Goal: Book appointment/travel/reservation

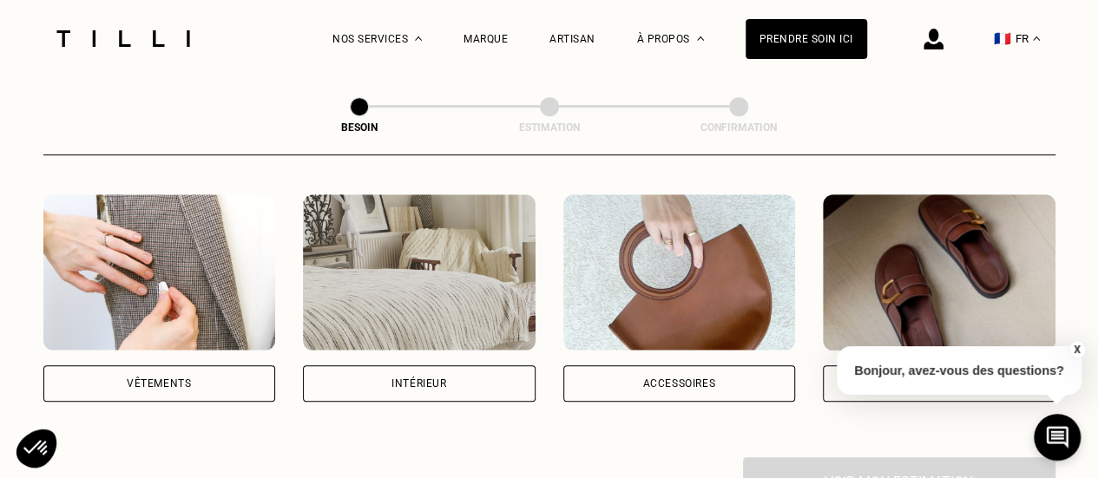
scroll to position [324, 0]
click at [185, 364] on div "Vêtements" at bounding box center [159, 382] width 233 height 36
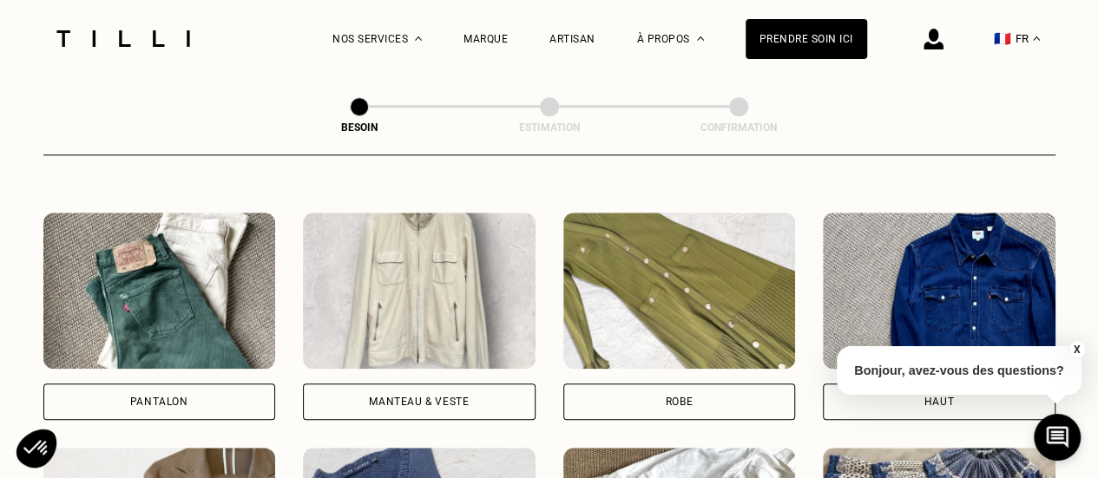
scroll to position [778, 0]
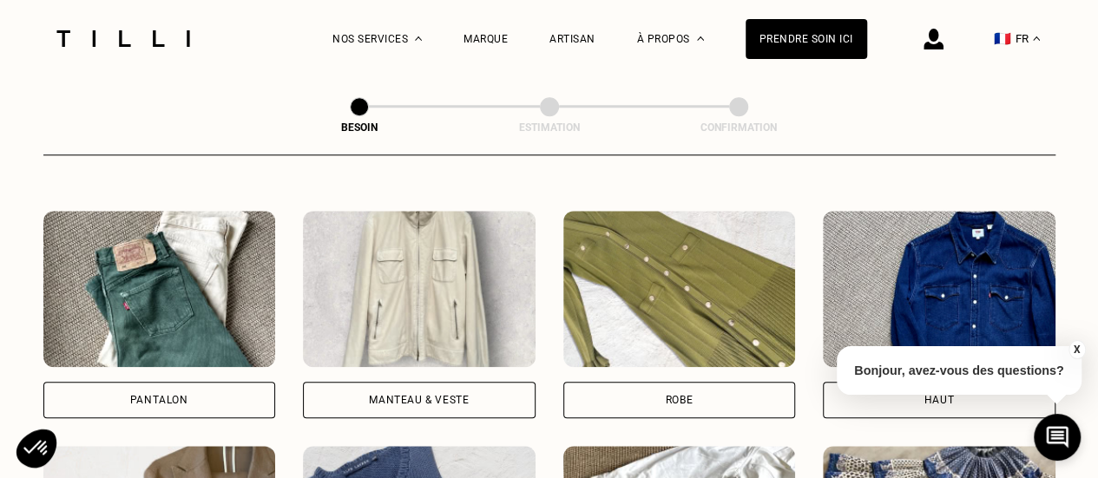
click at [187, 397] on div "Pantalon" at bounding box center [159, 400] width 233 height 36
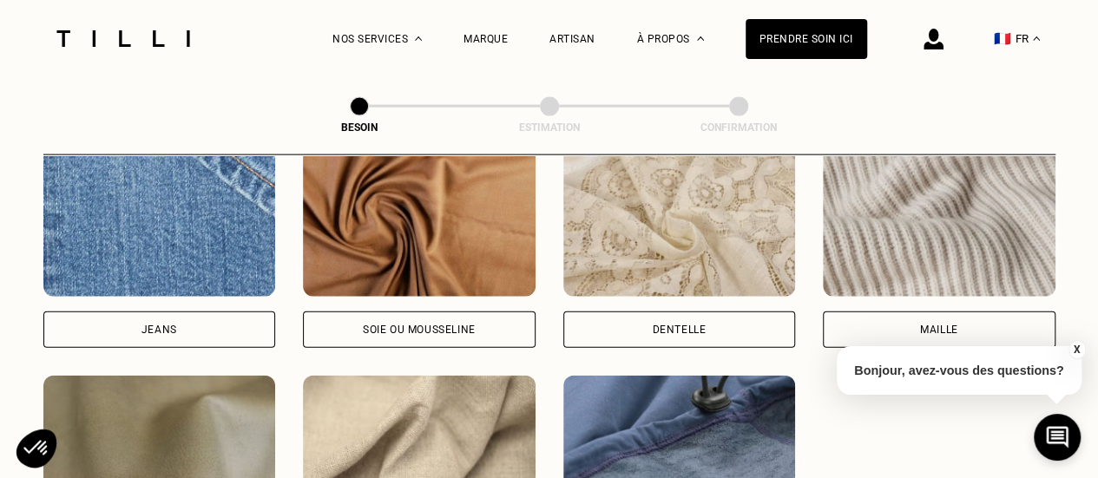
scroll to position [1906, 0]
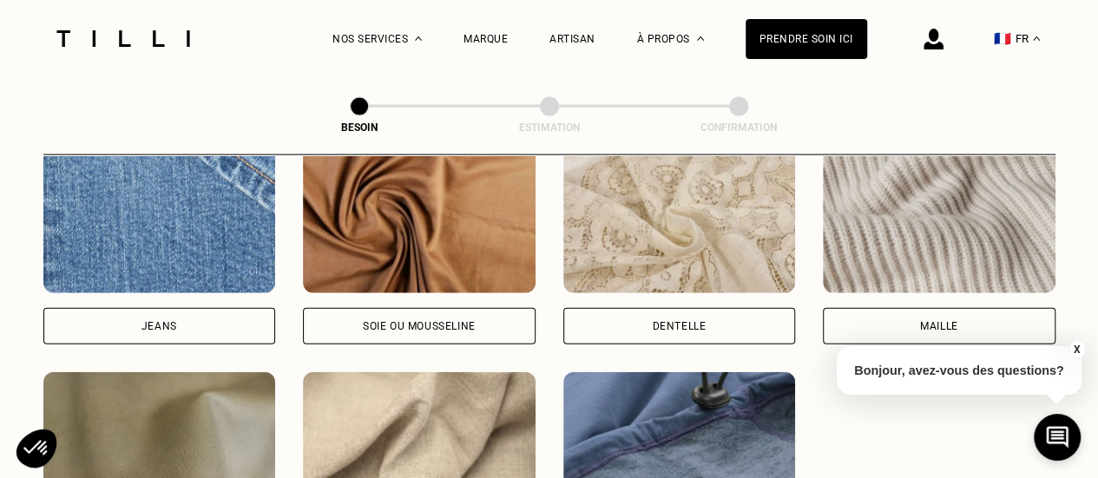
click at [176, 312] on div "Jeans" at bounding box center [159, 326] width 233 height 36
select select "FR"
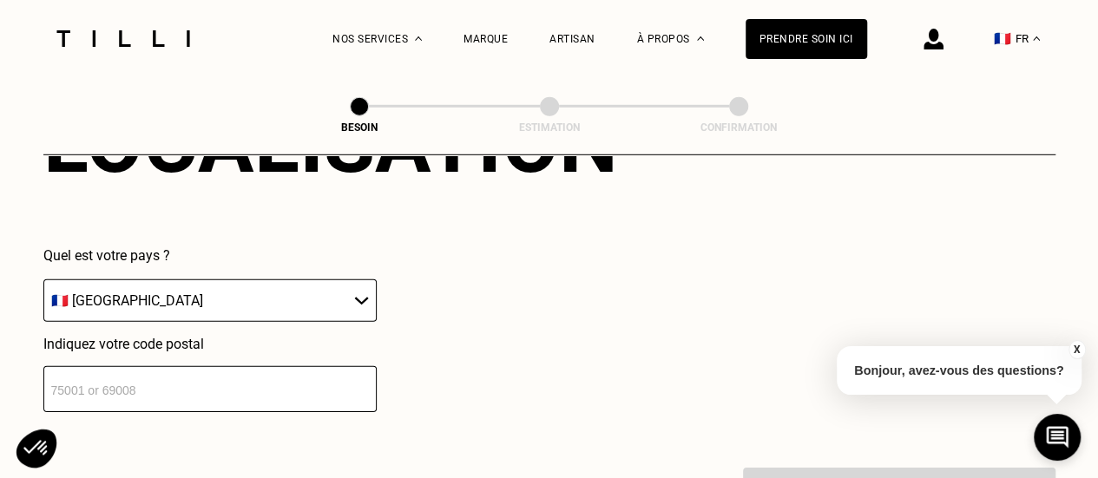
scroll to position [2503, 0]
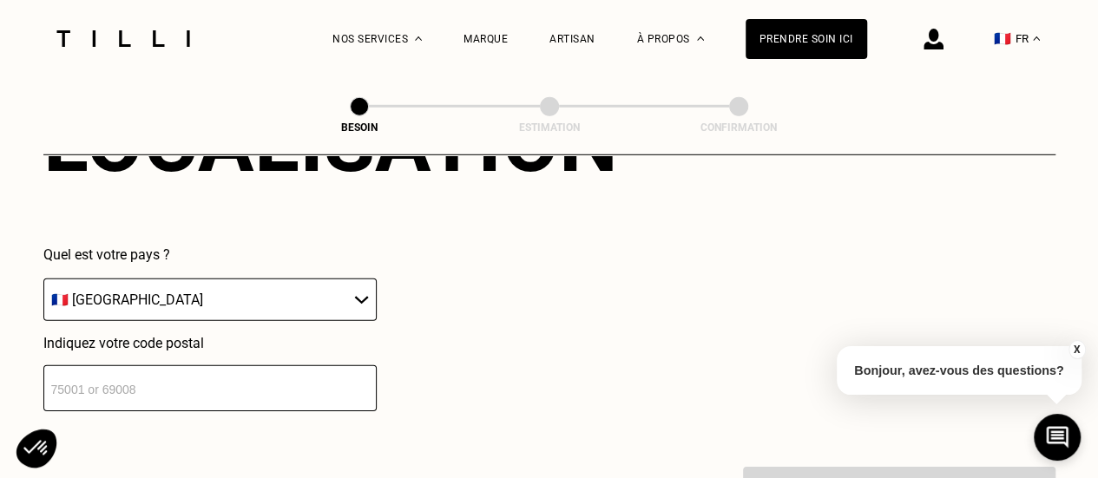
click at [221, 374] on input "number" at bounding box center [209, 388] width 333 height 46
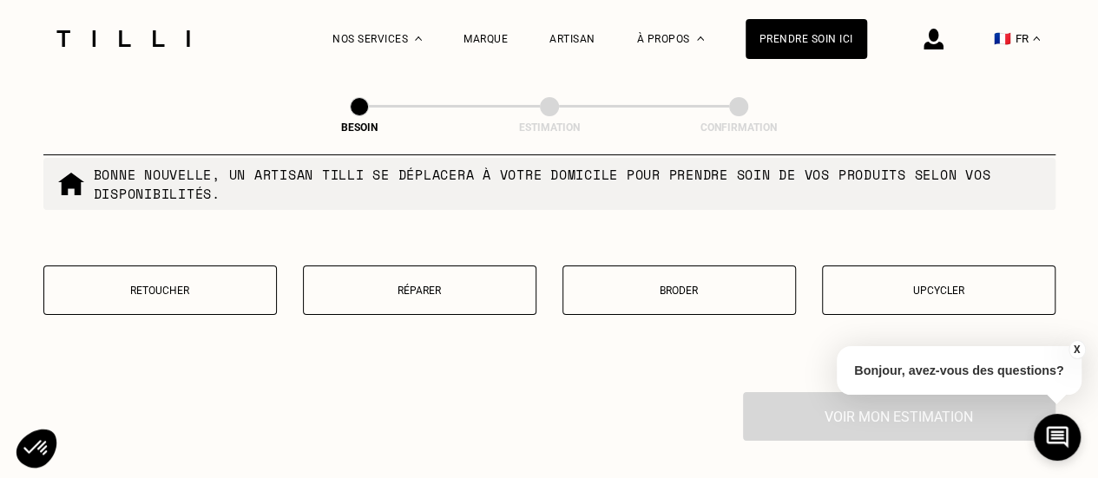
scroll to position [3022, 0]
type input "92140"
click at [410, 283] on p "Réparer" at bounding box center [419, 289] width 214 height 12
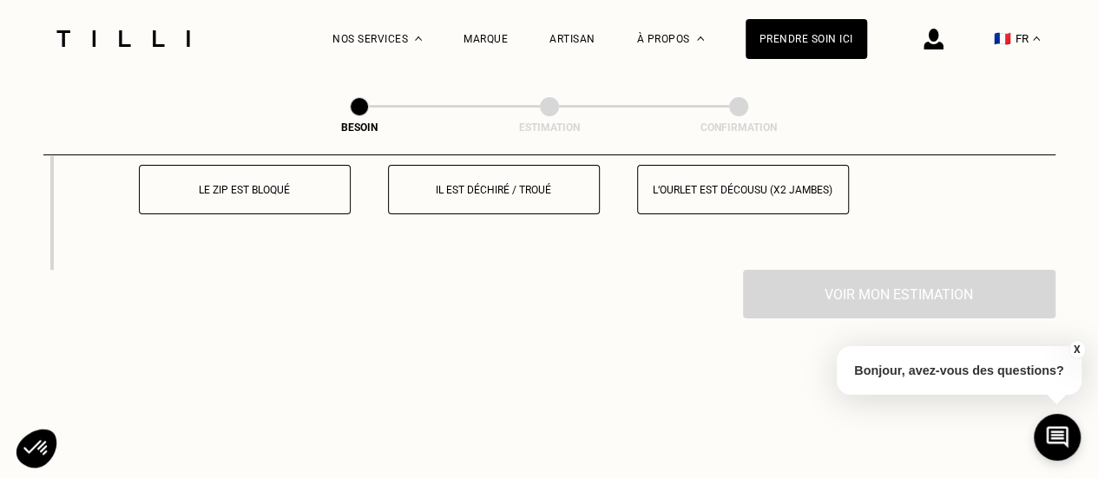
scroll to position [3266, 0]
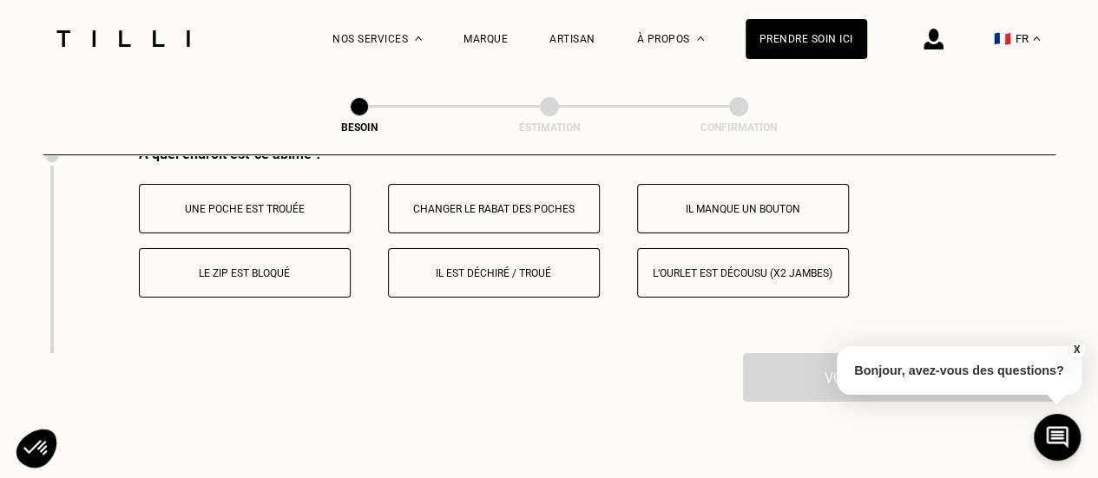
click at [474, 267] on p "Il est déchiré / troué" at bounding box center [493, 273] width 193 height 12
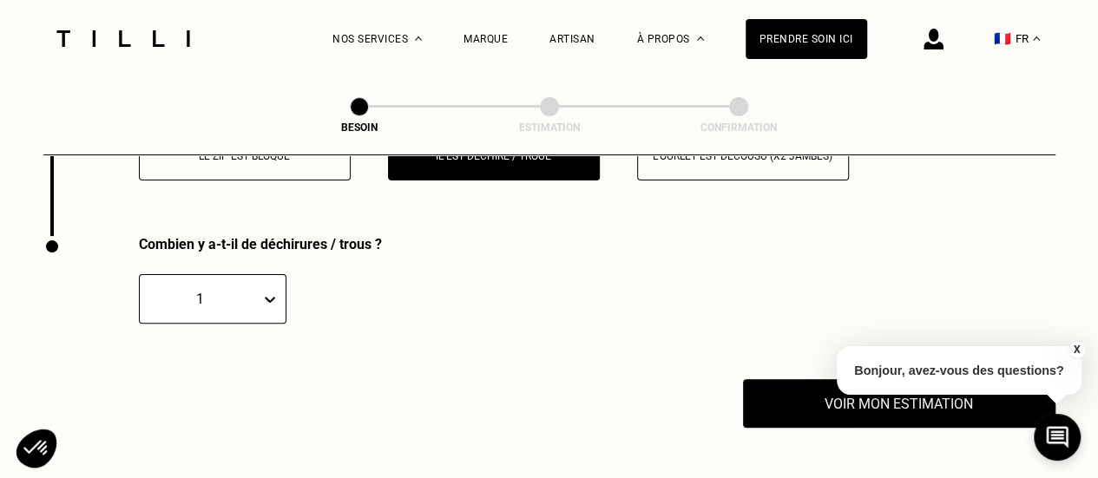
scroll to position [3402, 0]
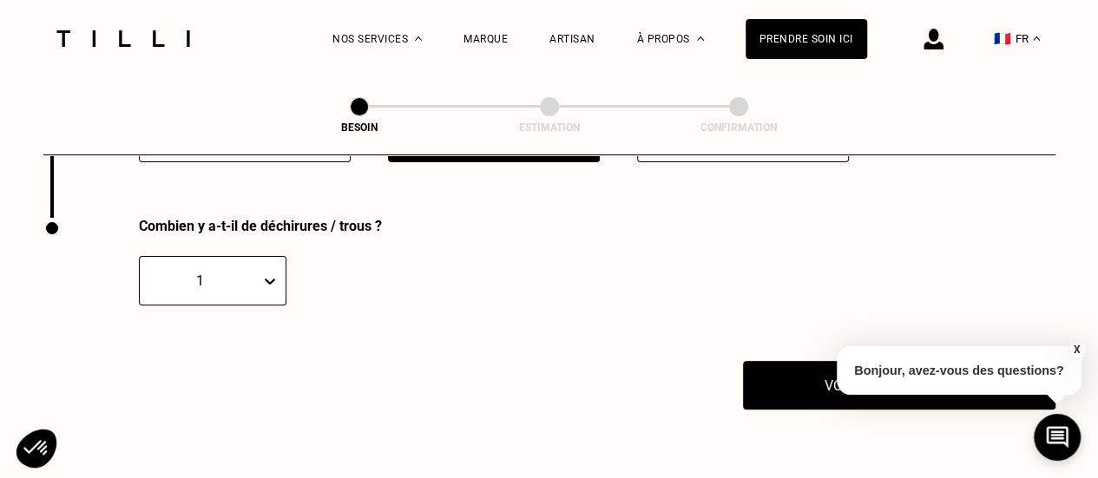
click at [266, 273] on div "1" at bounding box center [213, 280] width 148 height 49
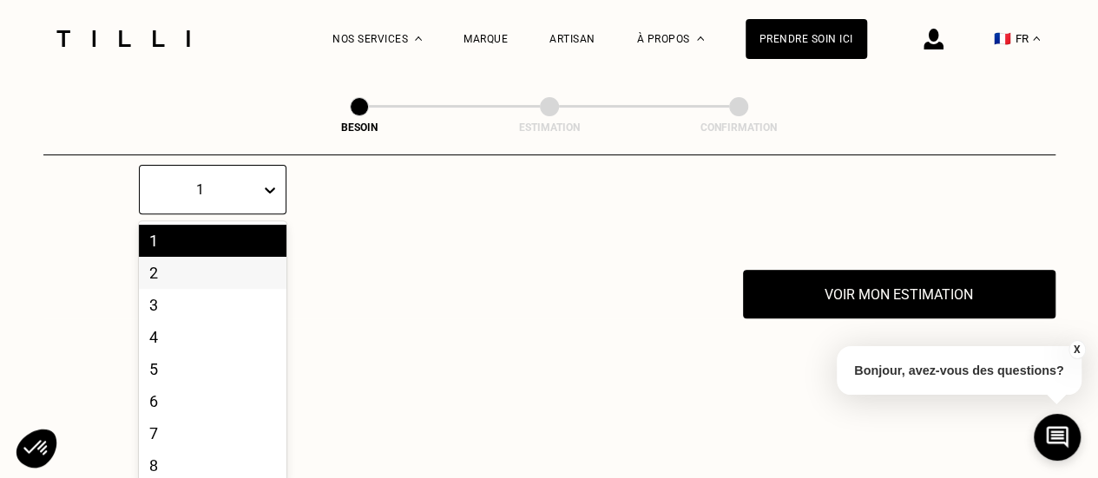
scroll to position [3494, 0]
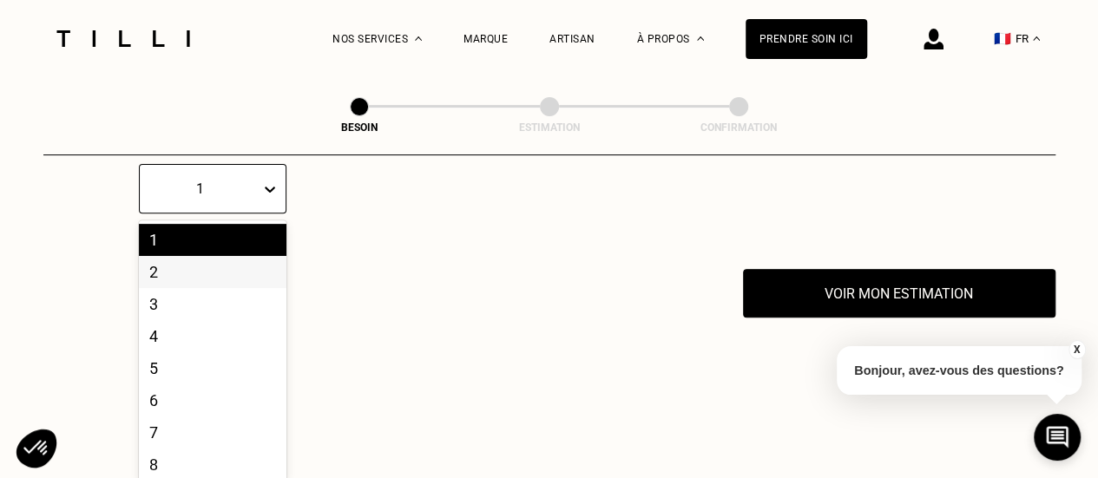
click at [205, 272] on div "2" at bounding box center [213, 272] width 148 height 32
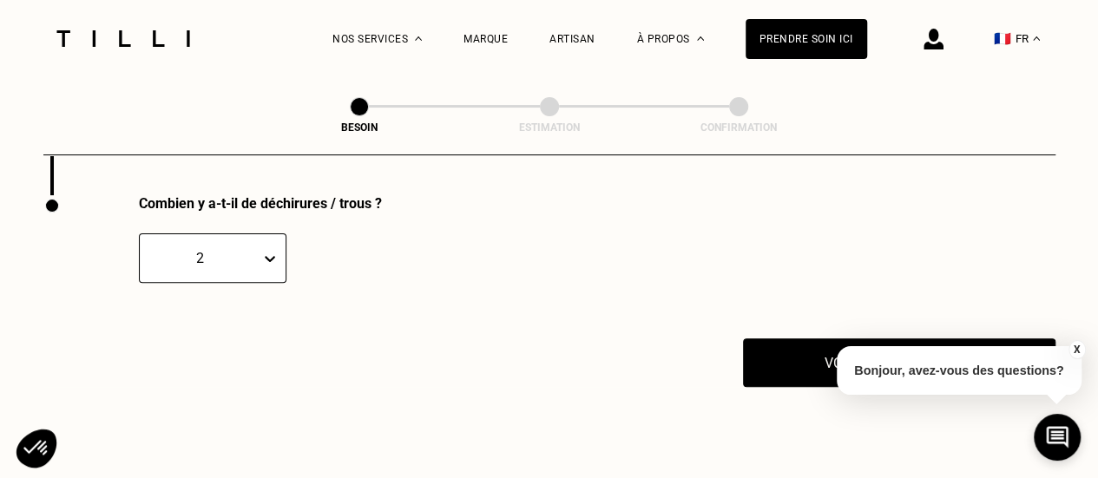
scroll to position [3422, 0]
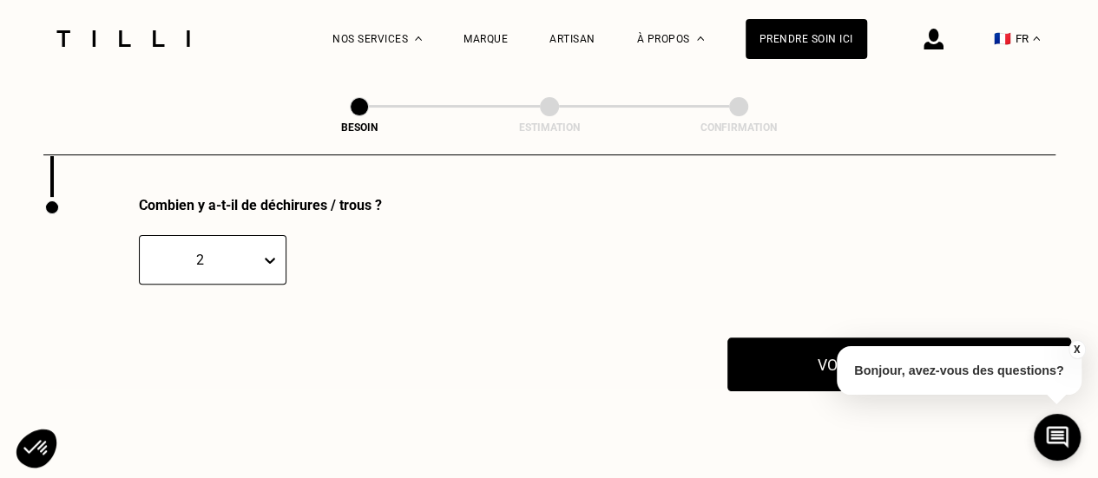
click at [814, 342] on button "Voir mon estimation" at bounding box center [899, 365] width 344 height 54
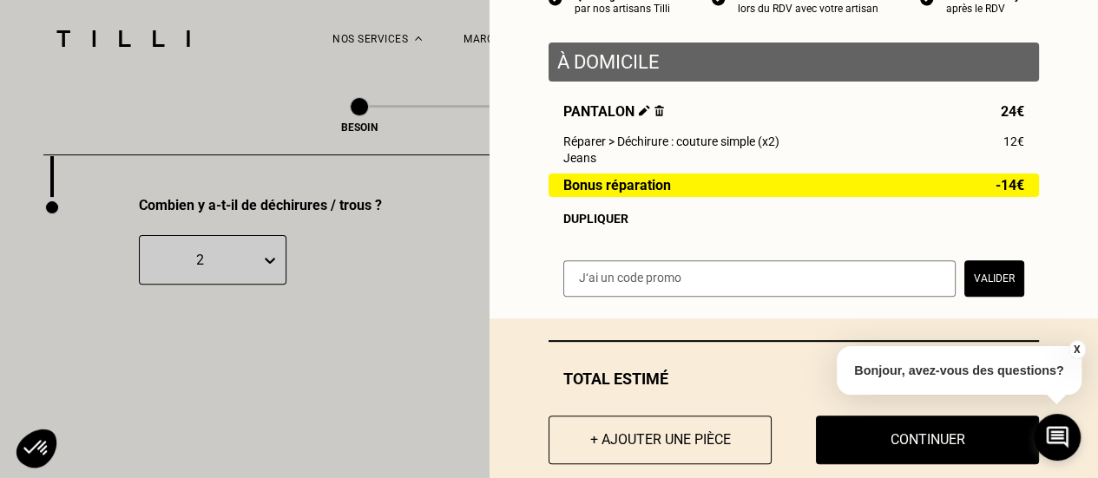
scroll to position [226, 0]
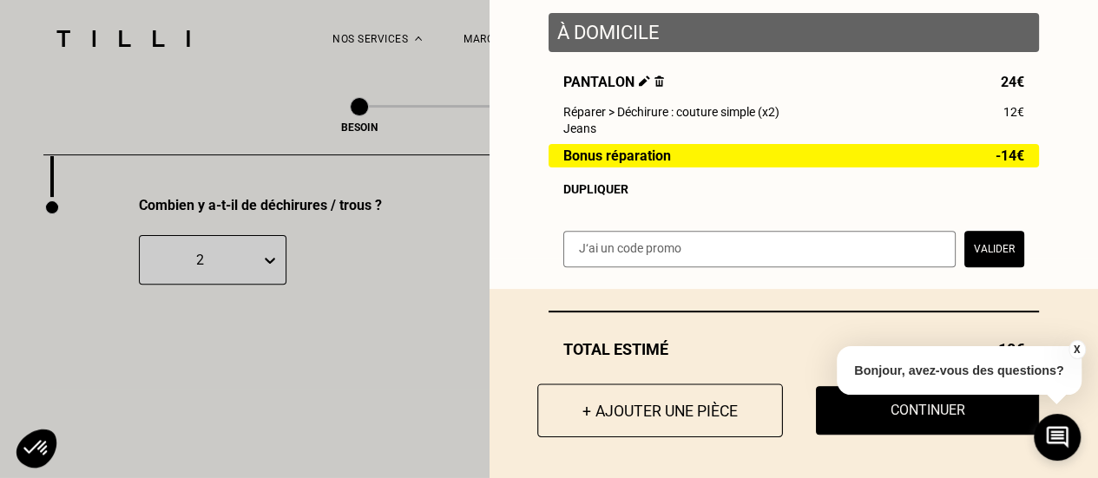
click at [626, 409] on button "+ Ajouter une pièce" at bounding box center [660, 411] width 246 height 54
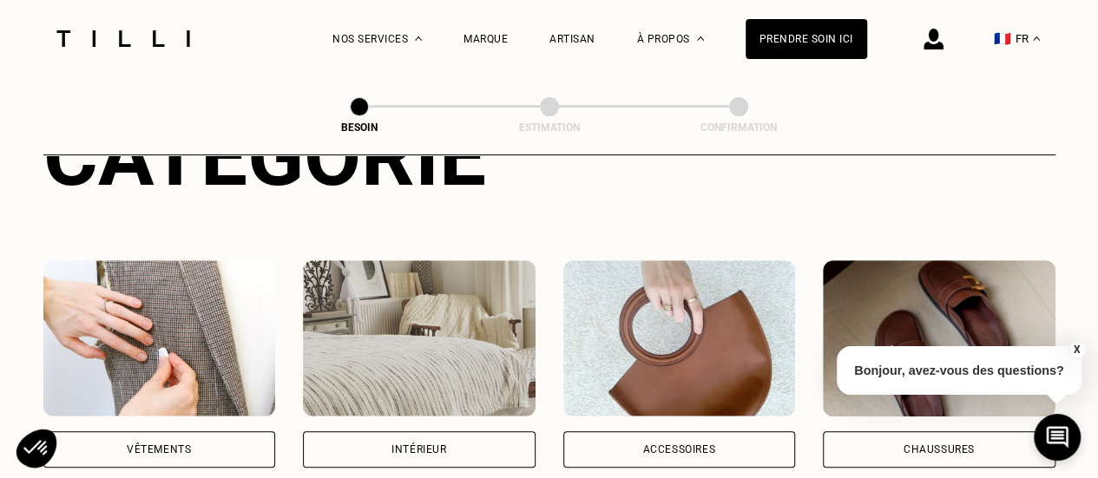
scroll to position [256, 0]
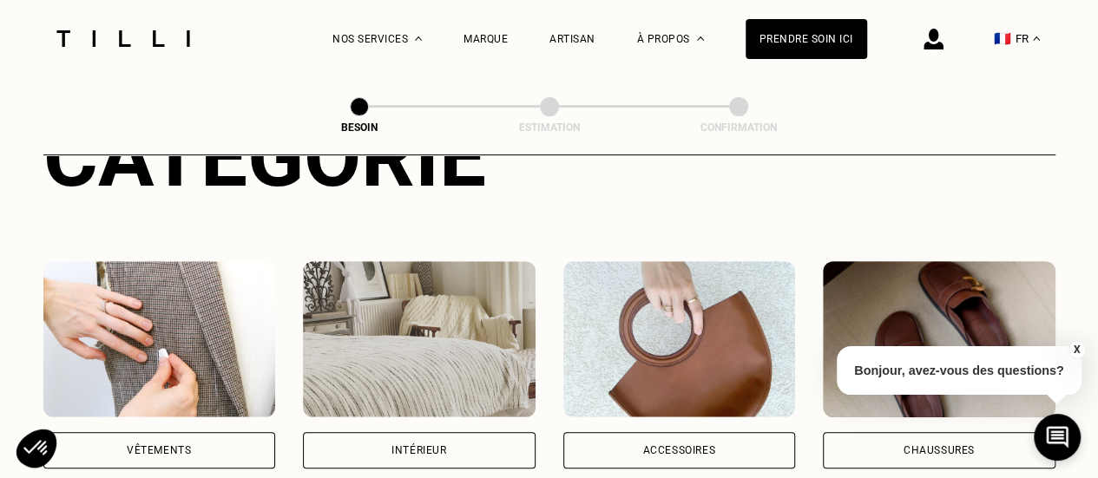
click at [193, 432] on div "Vêtements" at bounding box center [159, 450] width 233 height 36
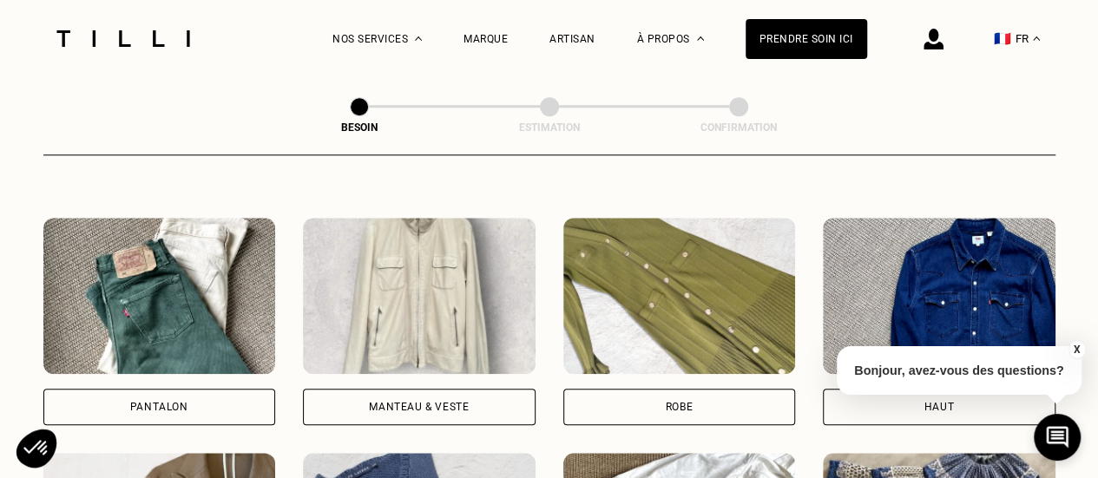
scroll to position [771, 0]
click at [161, 389] on div "Pantalon" at bounding box center [159, 407] width 233 height 36
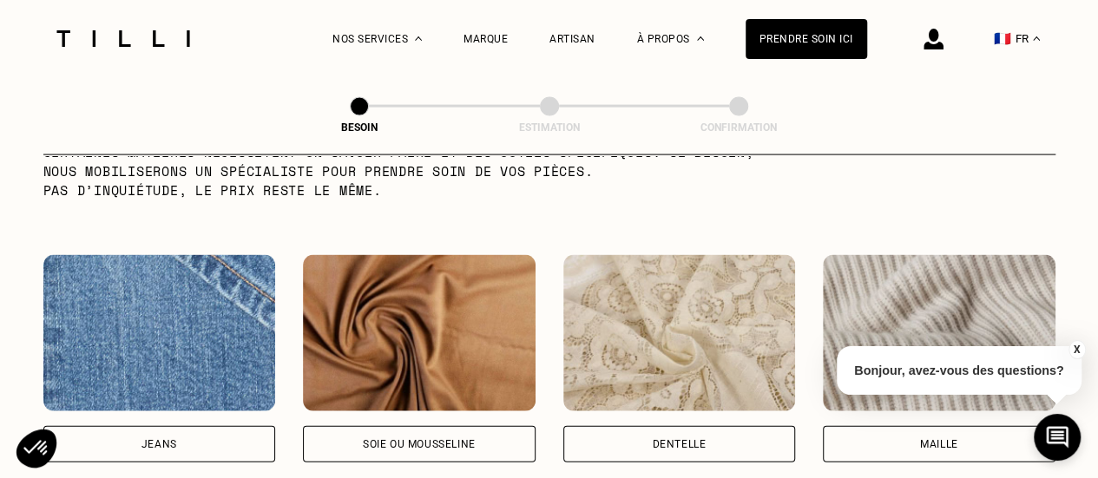
scroll to position [1790, 0]
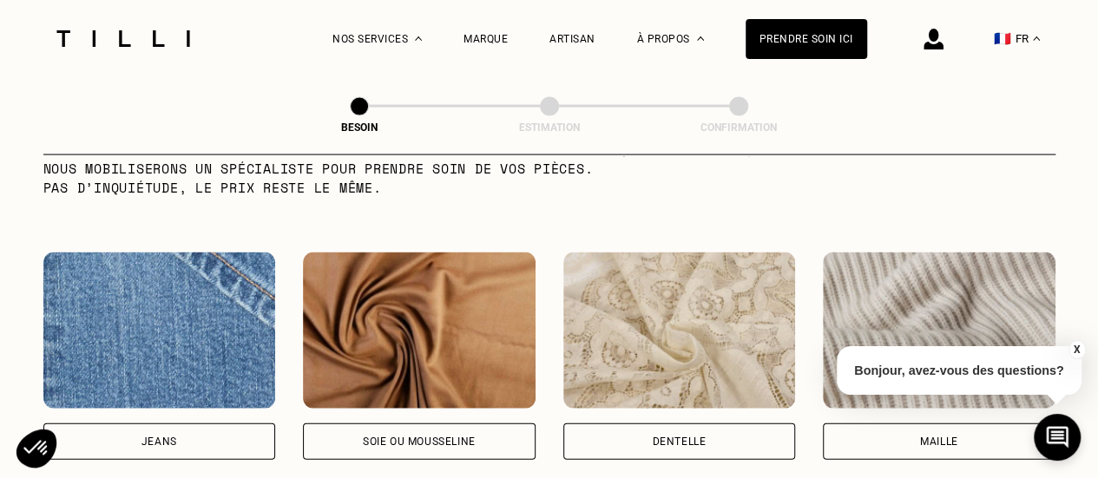
click at [173, 436] on div "Jeans" at bounding box center [159, 441] width 36 height 10
select select "FR"
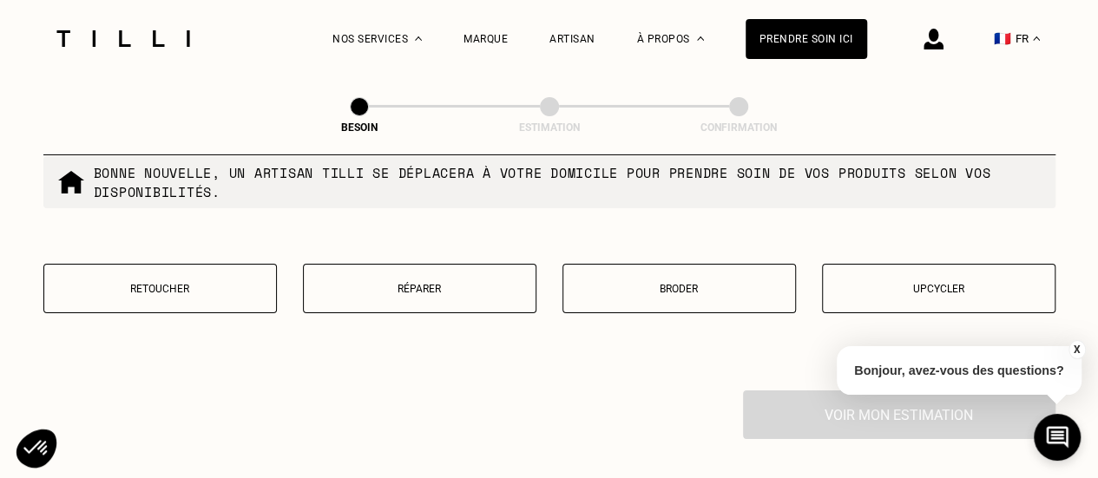
scroll to position [3022, 0]
click at [403, 284] on button "Réparer" at bounding box center [419, 287] width 233 height 49
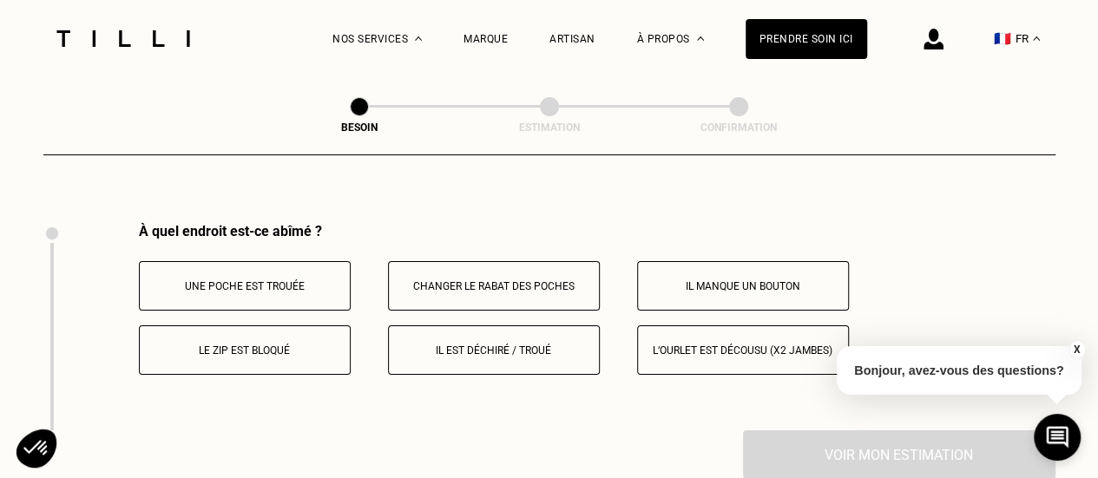
scroll to position [3207, 0]
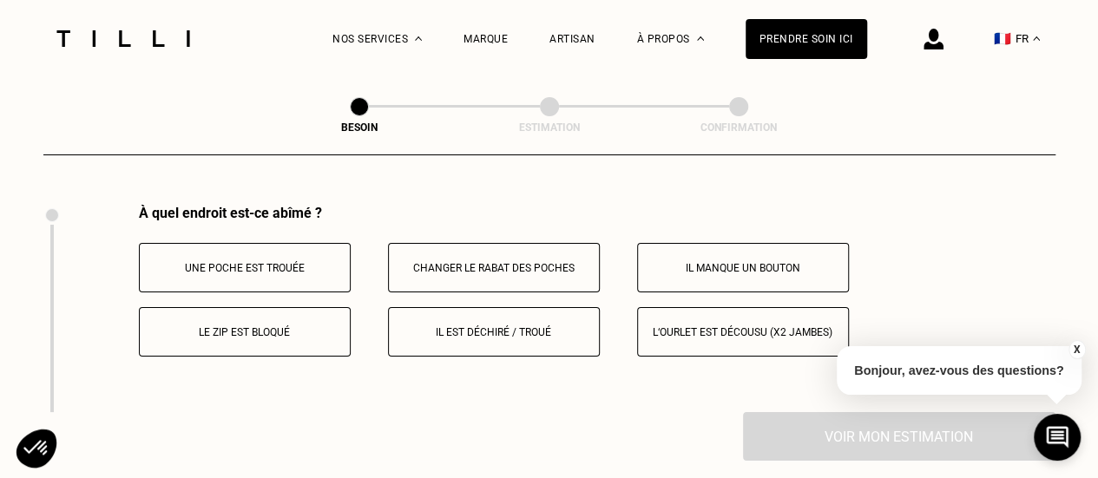
click at [531, 326] on p "Il est déchiré / troué" at bounding box center [493, 332] width 193 height 12
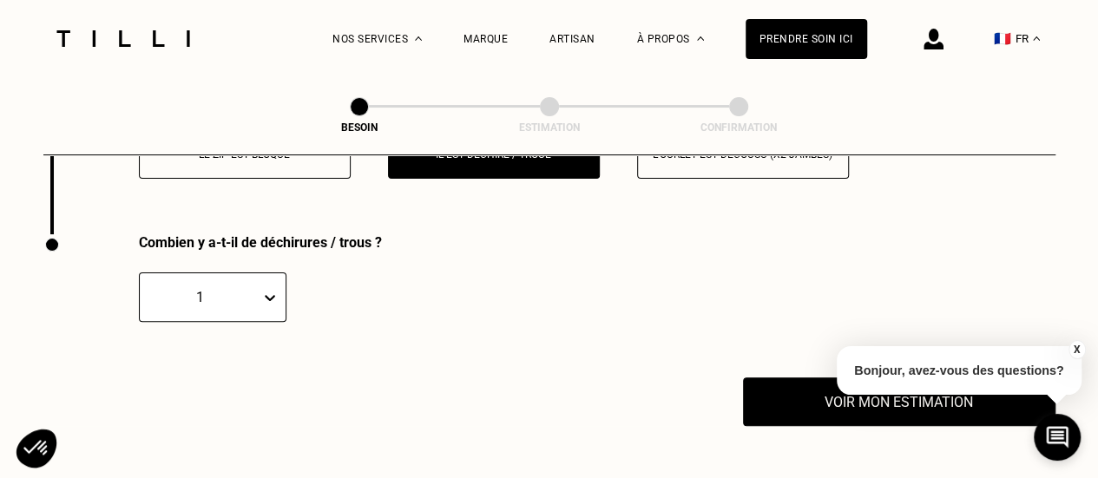
scroll to position [3415, 0]
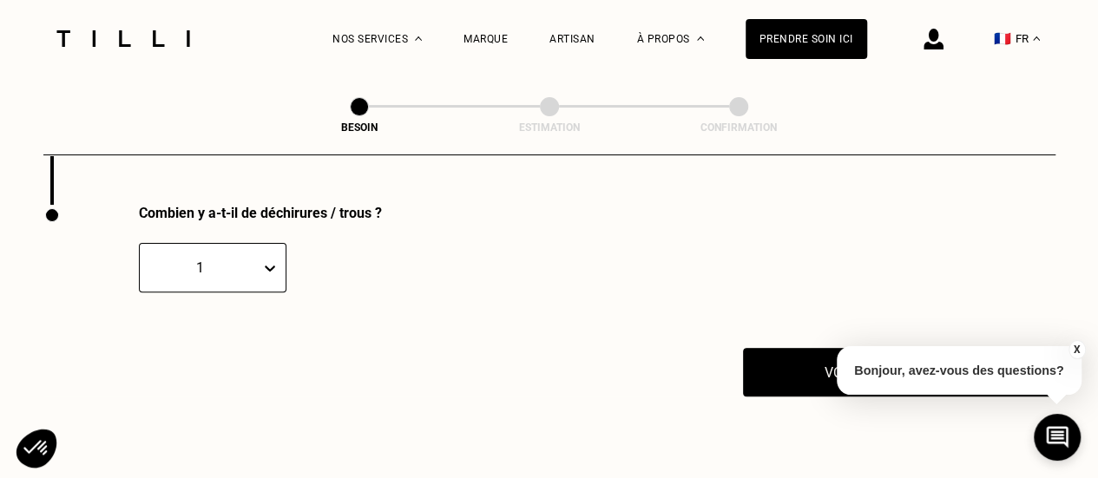
click at [277, 255] on div "1" at bounding box center [213, 267] width 148 height 49
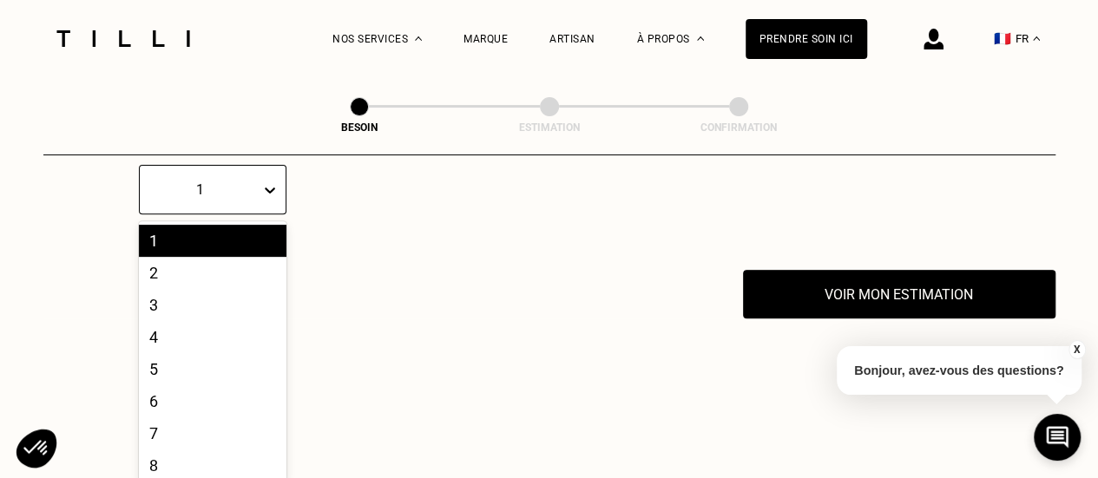
scroll to position [3494, 0]
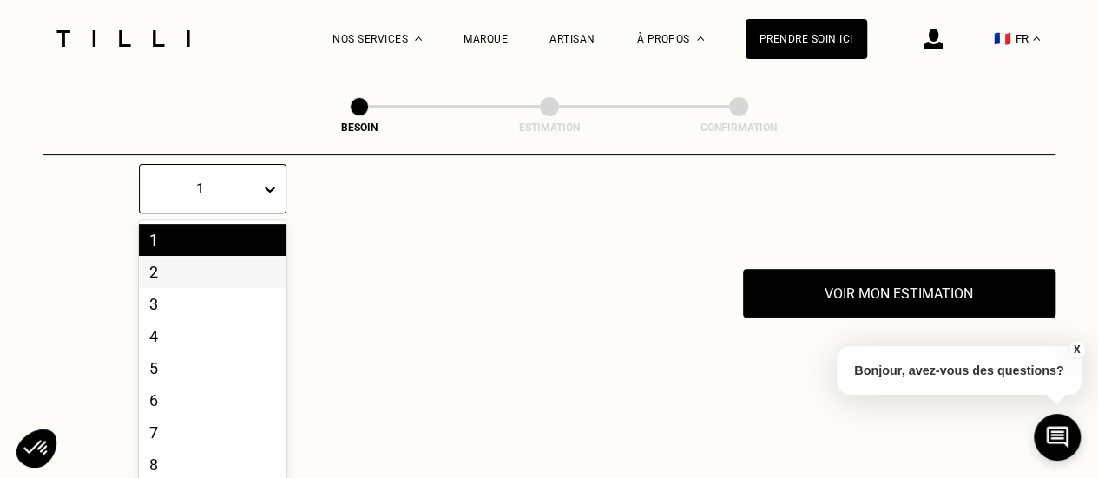
click at [192, 264] on div "2" at bounding box center [213, 272] width 148 height 32
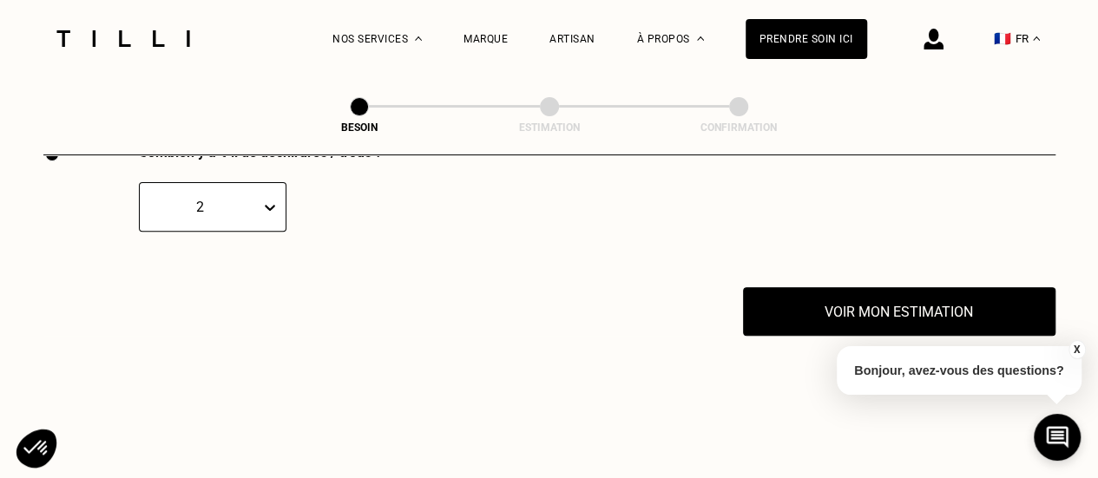
scroll to position [3476, 0]
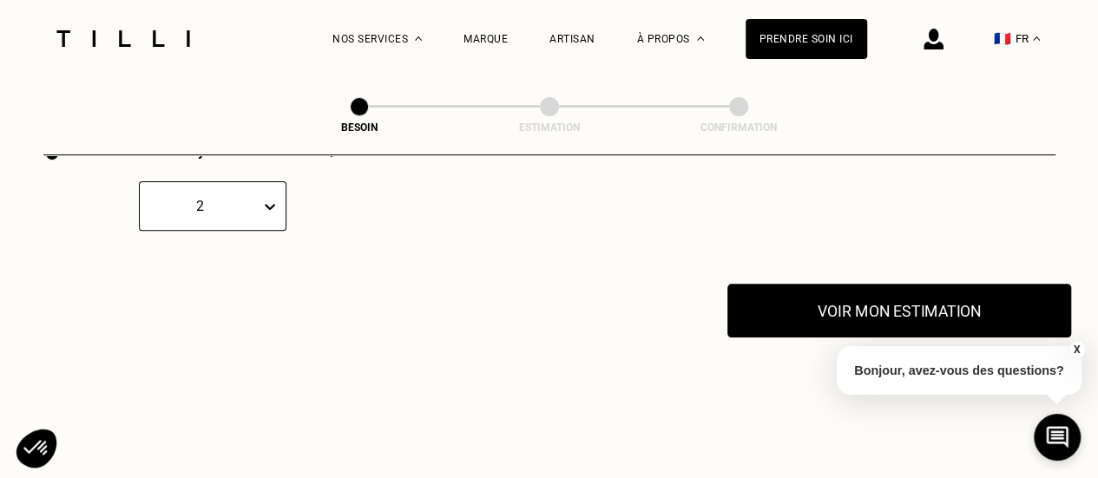
click at [876, 312] on button "Voir mon estimation" at bounding box center [899, 311] width 344 height 54
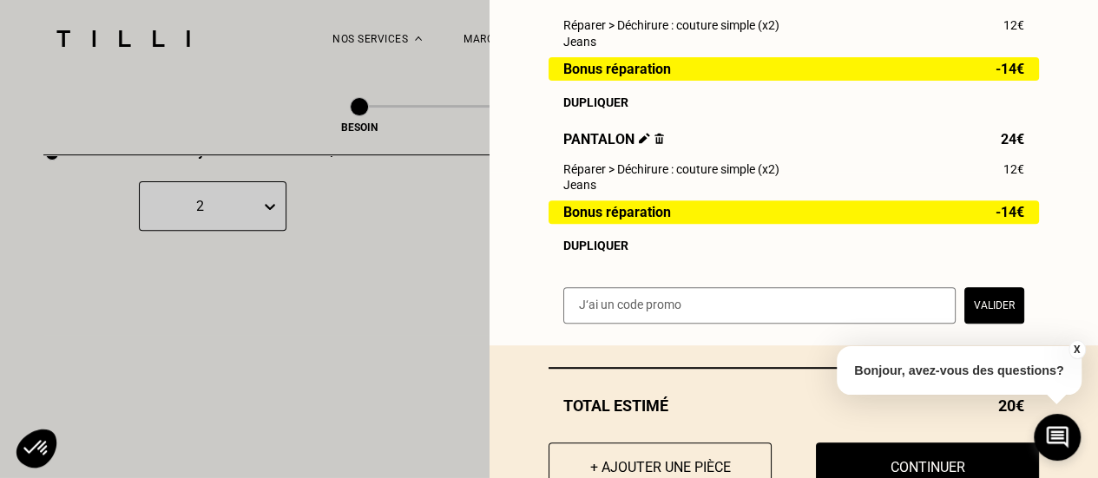
scroll to position [371, 0]
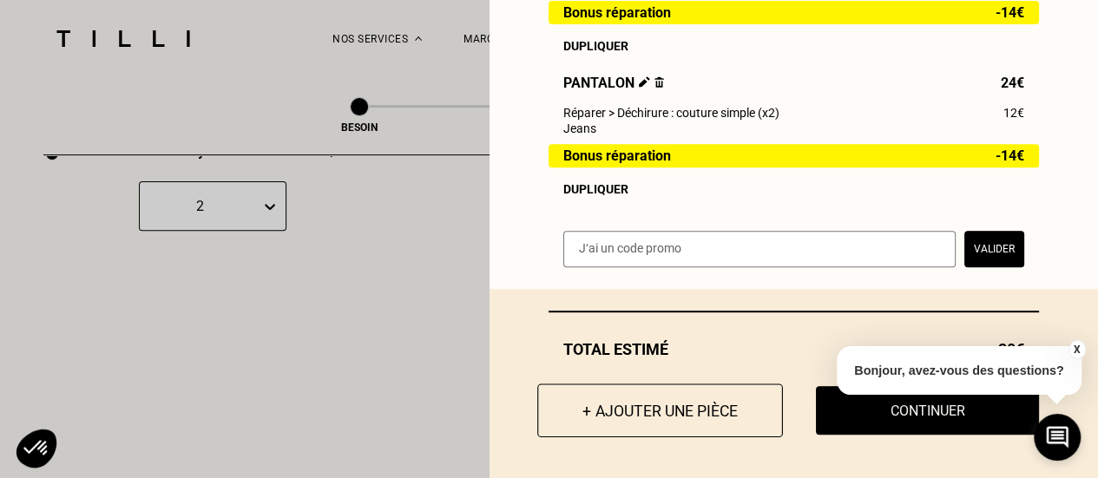
click at [659, 417] on button "+ Ajouter une pièce" at bounding box center [660, 411] width 246 height 54
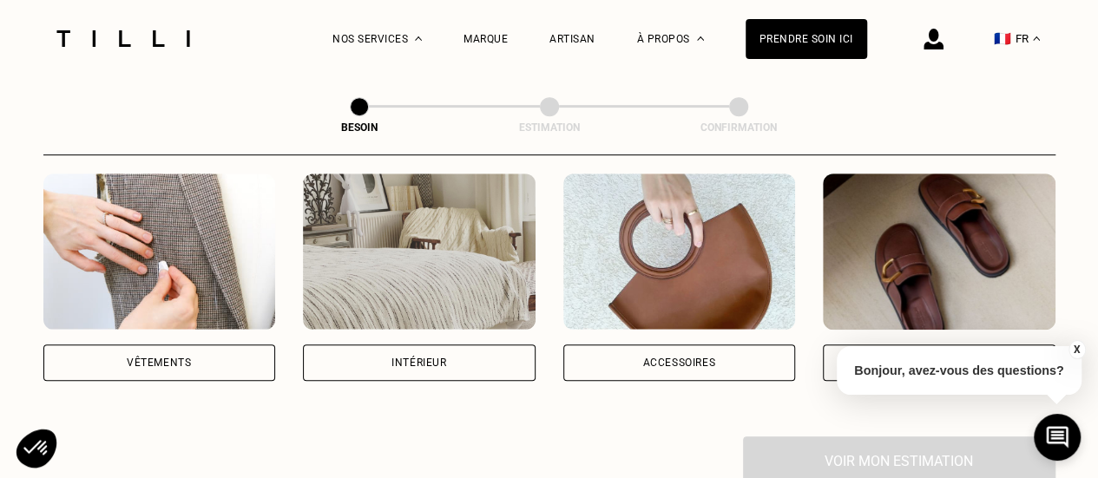
scroll to position [345, 0]
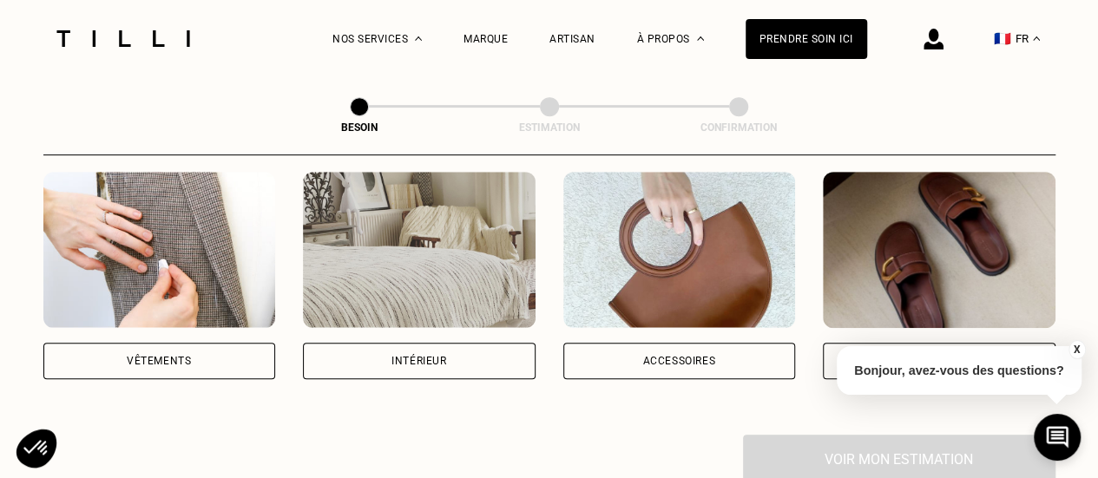
click at [167, 356] on div "Vêtements" at bounding box center [159, 361] width 64 height 10
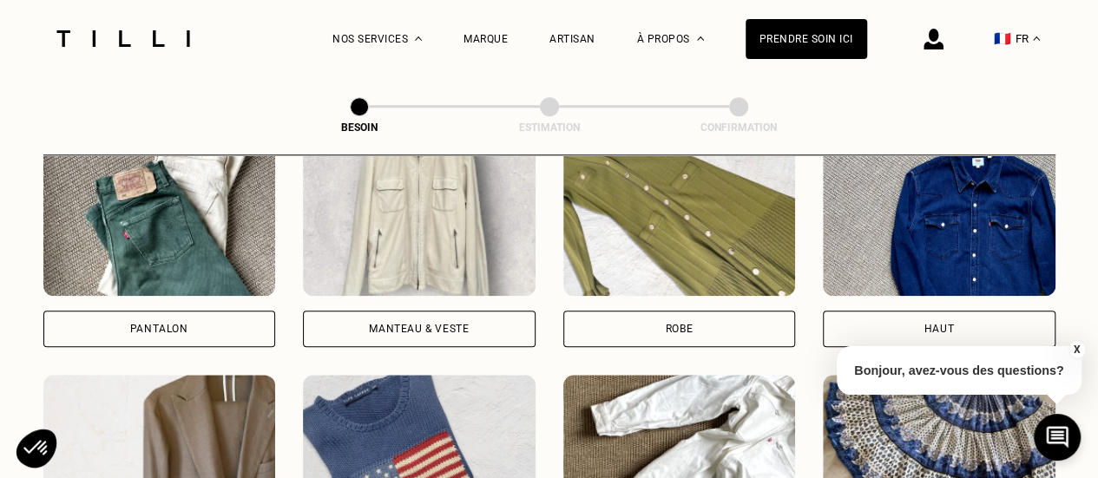
scroll to position [847, 0]
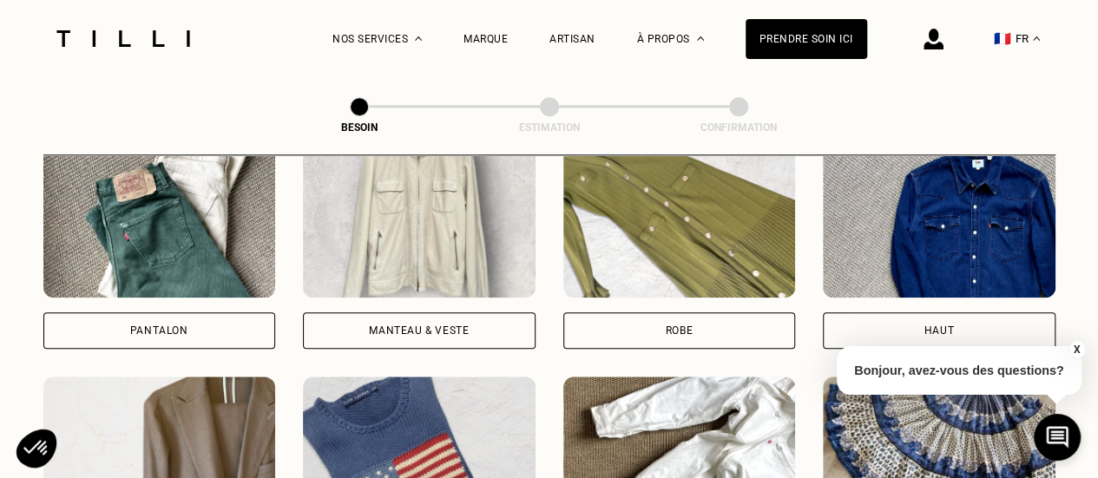
click at [163, 325] on div "Pantalon" at bounding box center [159, 330] width 58 height 10
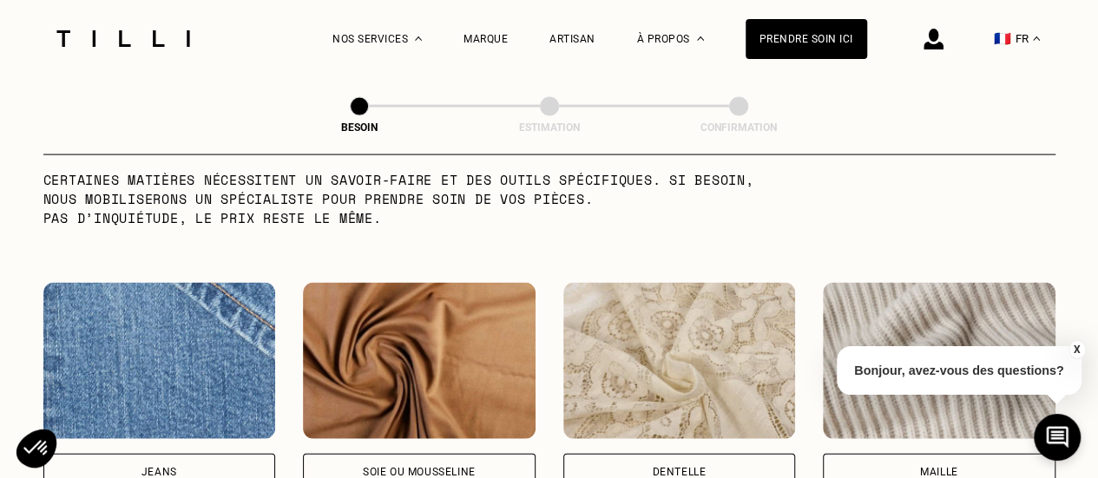
scroll to position [1778, 0]
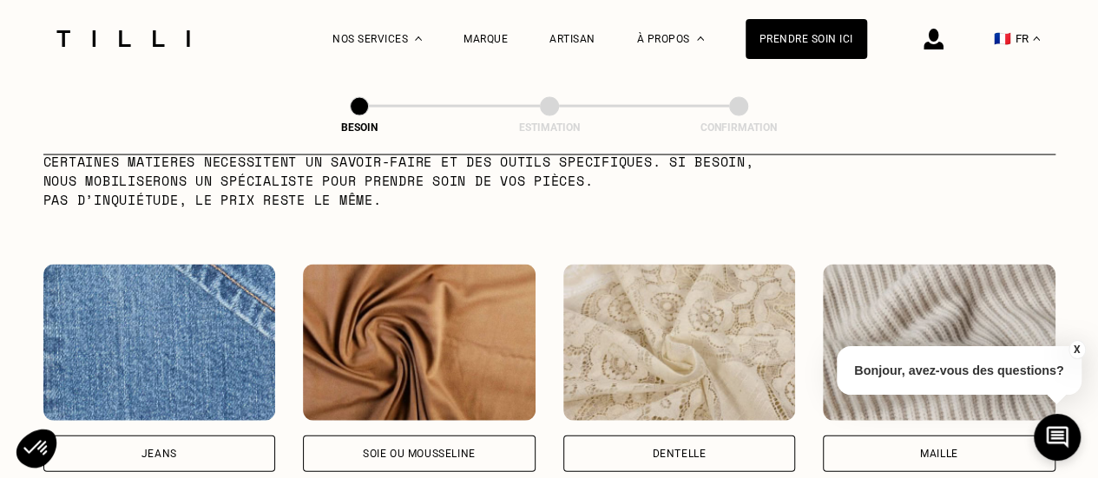
click at [158, 436] on div "Jeans" at bounding box center [159, 454] width 233 height 36
select select "FR"
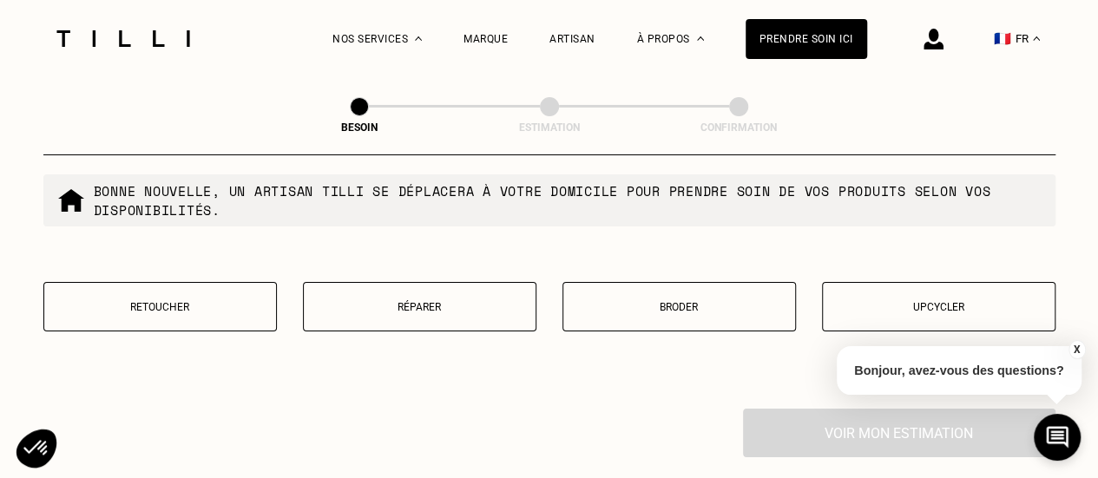
scroll to position [3004, 0]
click at [406, 300] on p "Réparer" at bounding box center [419, 306] width 214 height 12
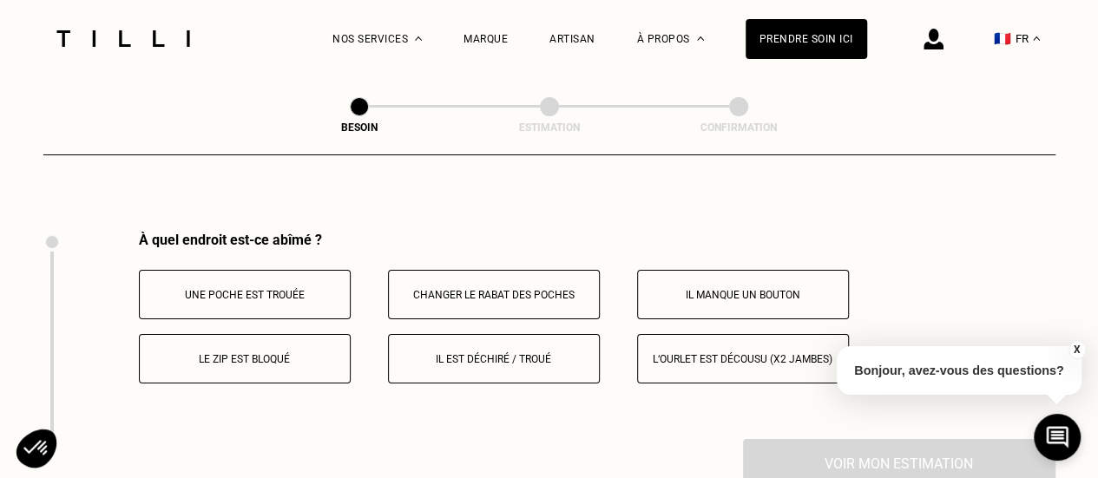
scroll to position [3207, 0]
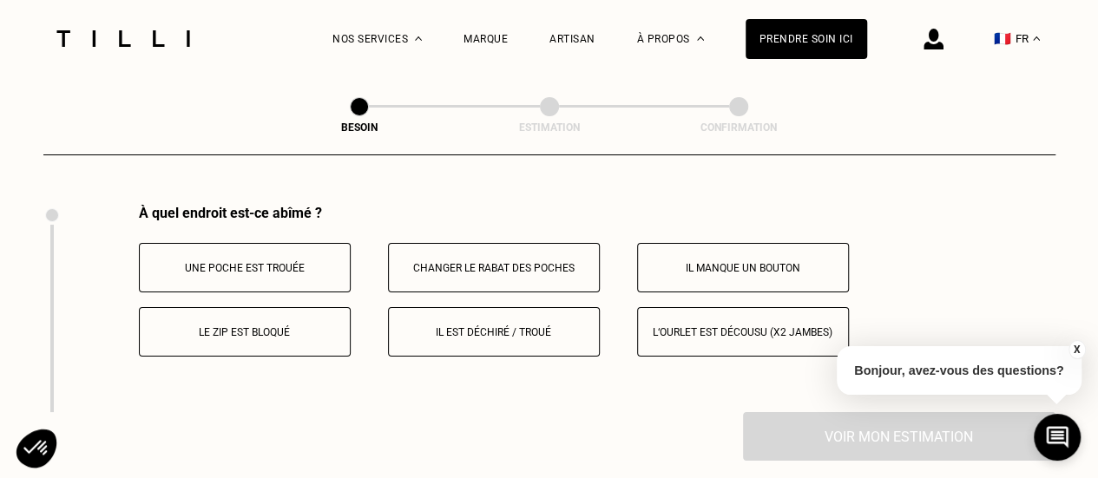
click at [500, 327] on p "Il est déchiré / troué" at bounding box center [493, 332] width 193 height 12
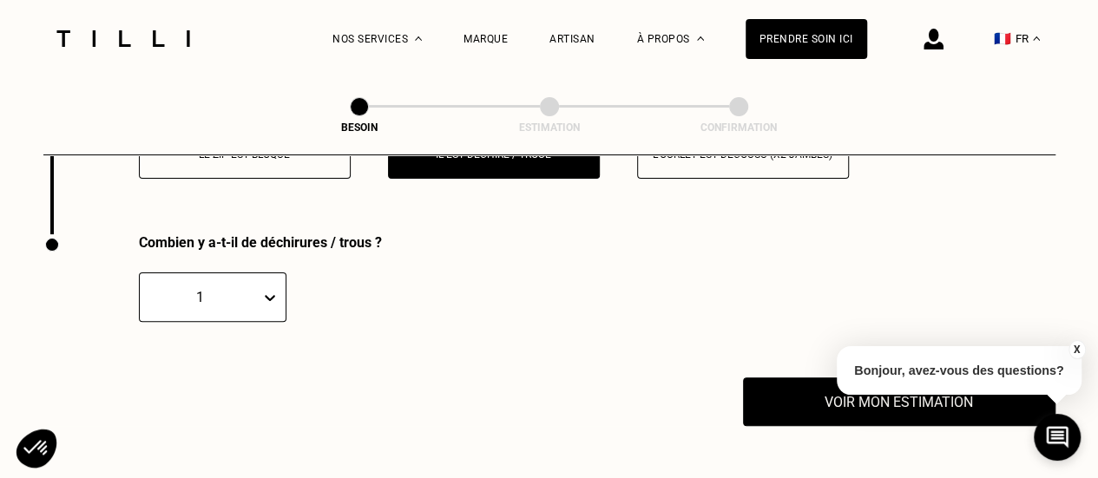
scroll to position [3415, 0]
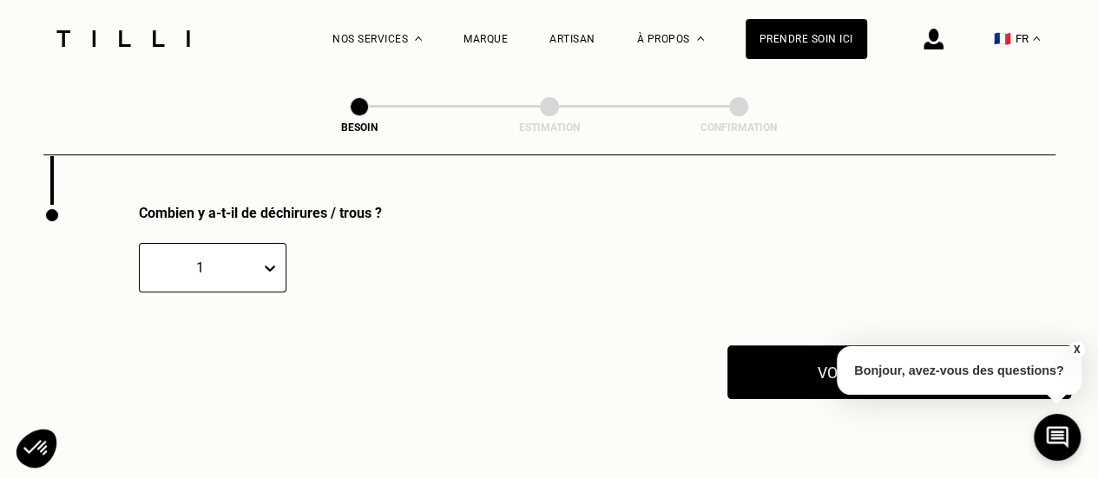
click at [765, 364] on button "Voir mon estimation" at bounding box center [899, 372] width 344 height 54
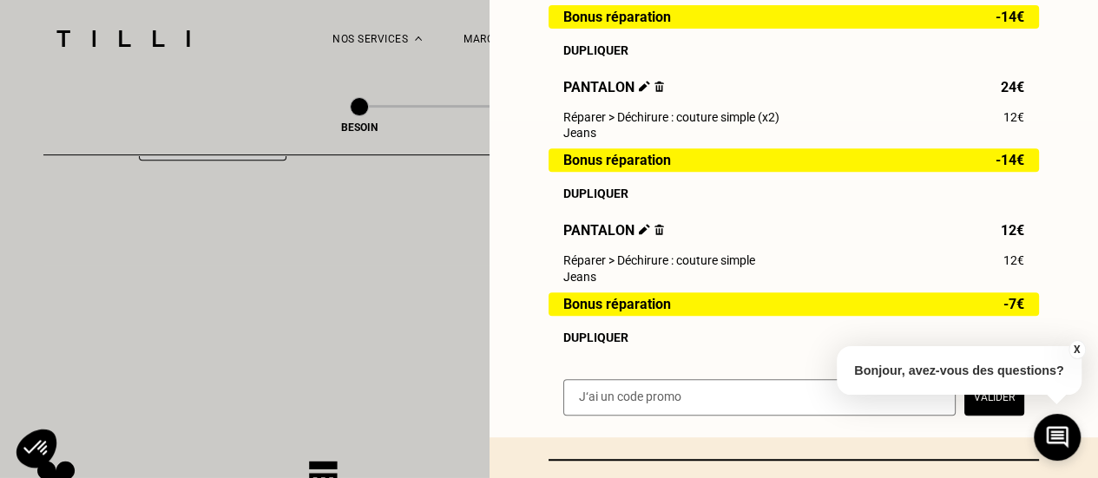
scroll to position [516, 0]
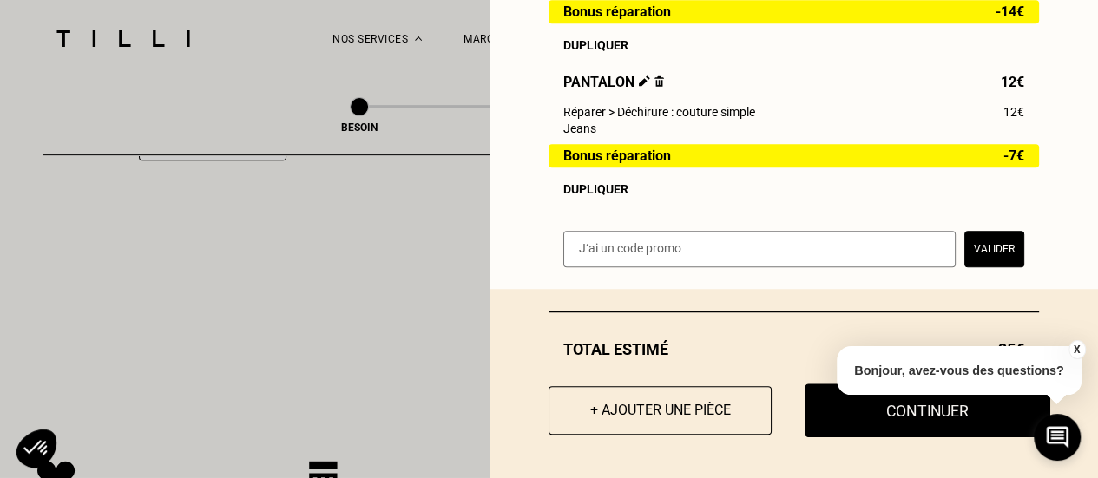
click at [922, 412] on button "Continuer" at bounding box center [927, 411] width 246 height 54
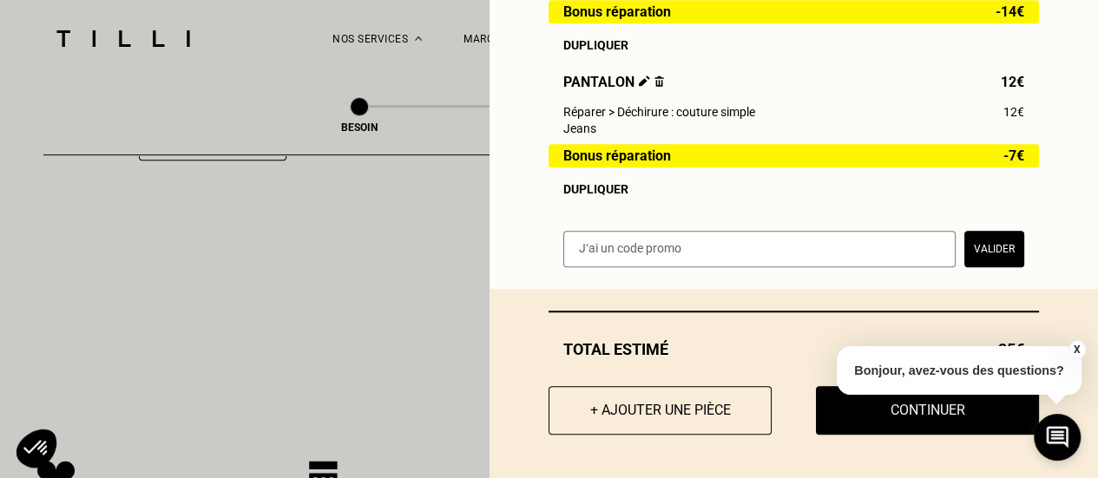
select select "FR"
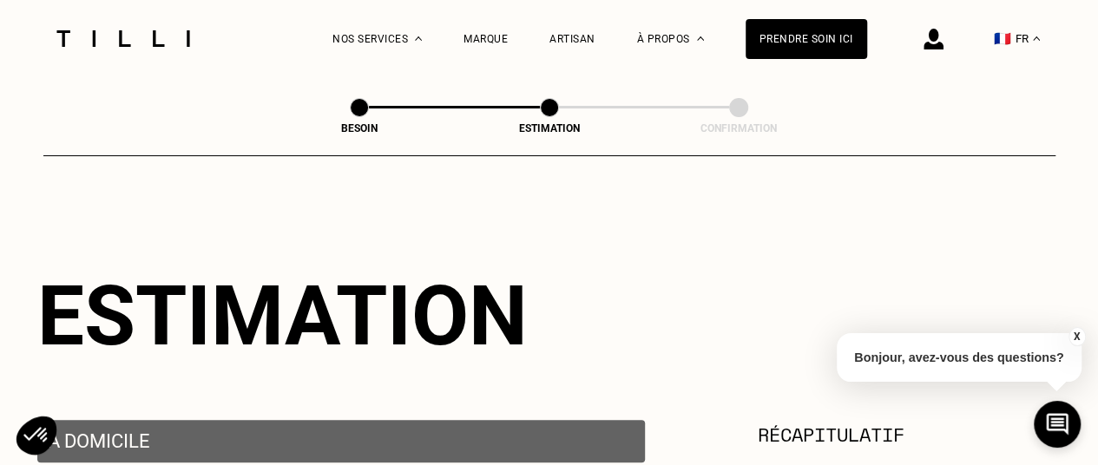
click at [1076, 333] on button "X" at bounding box center [1075, 336] width 17 height 19
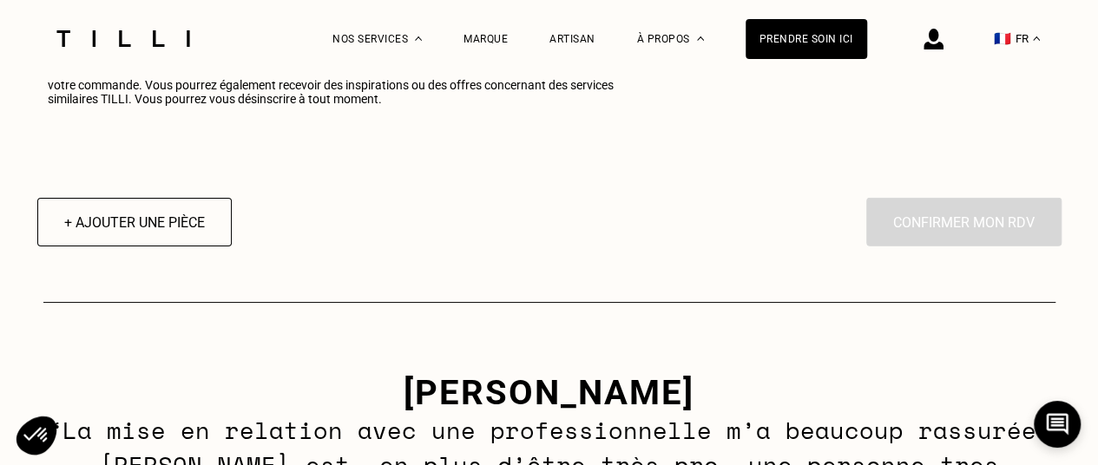
scroll to position [2337, 0]
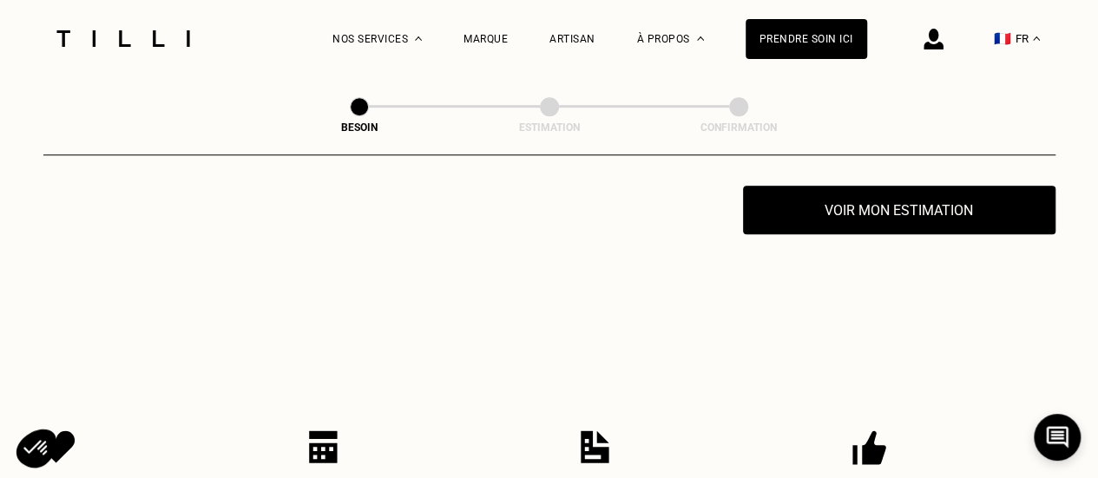
scroll to position [593, 0]
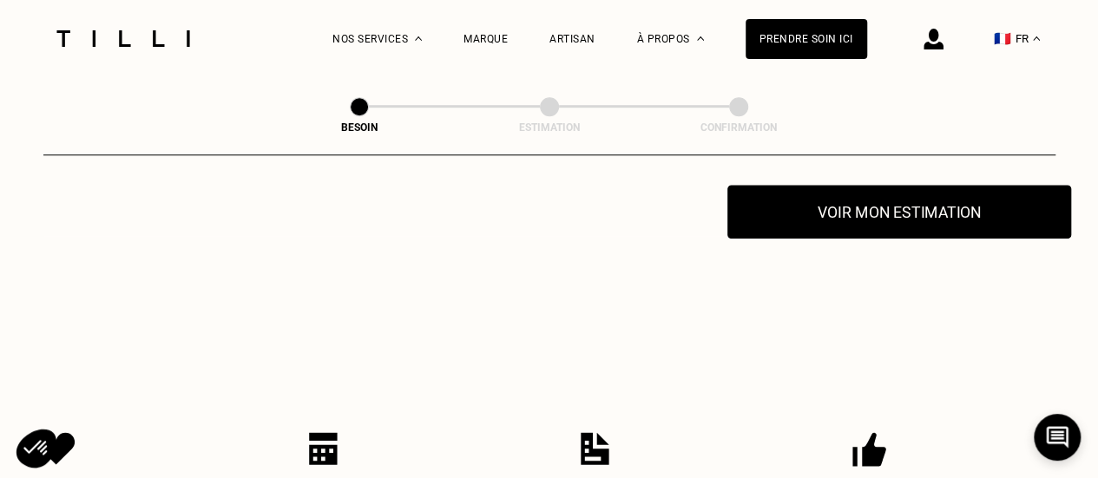
click at [809, 190] on button "Voir mon estimation" at bounding box center [899, 212] width 344 height 54
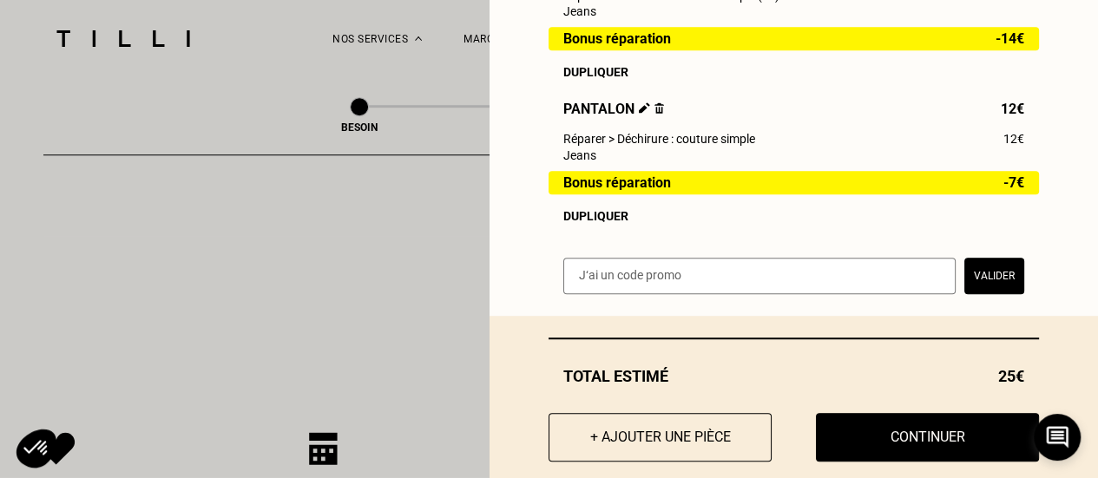
scroll to position [516, 0]
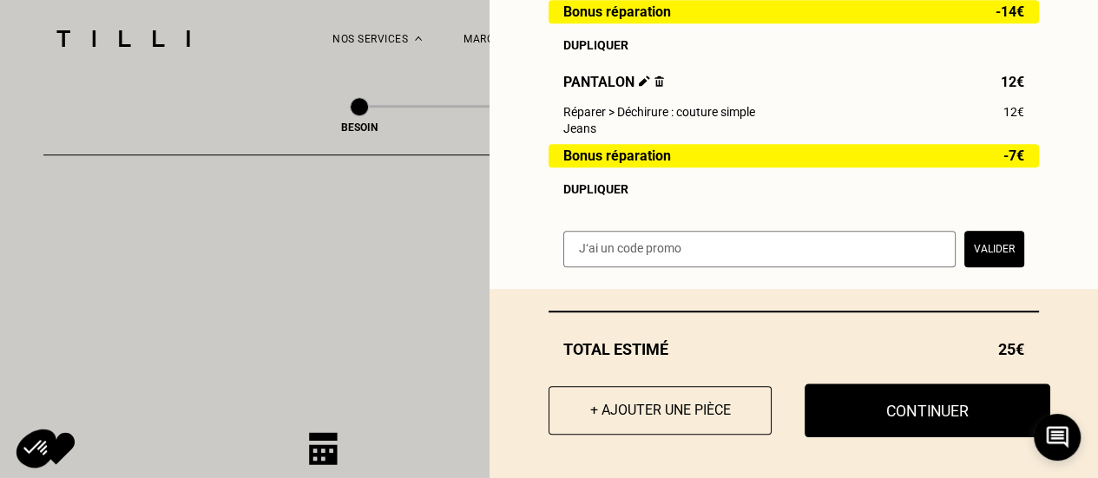
click at [945, 415] on button "Continuer" at bounding box center [927, 411] width 246 height 54
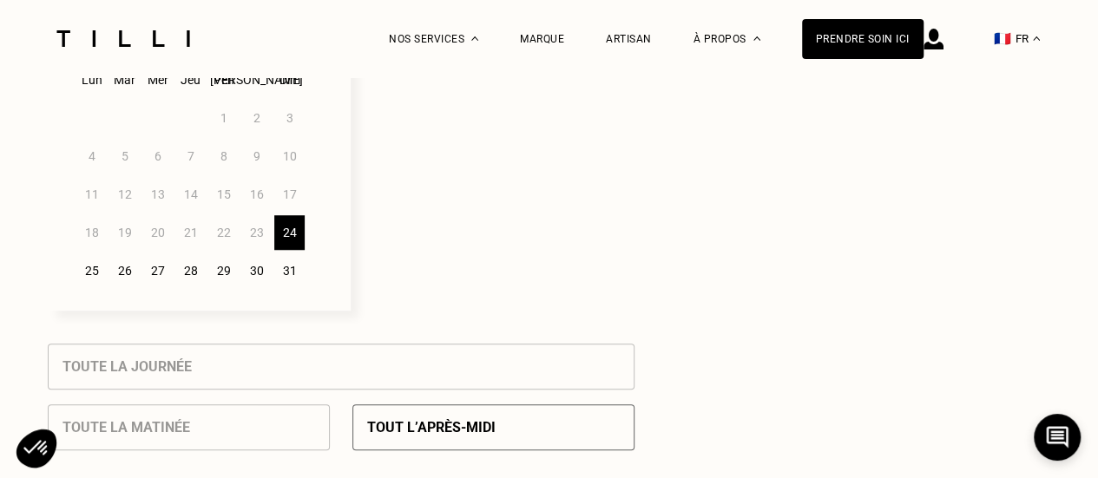
select select "FR"
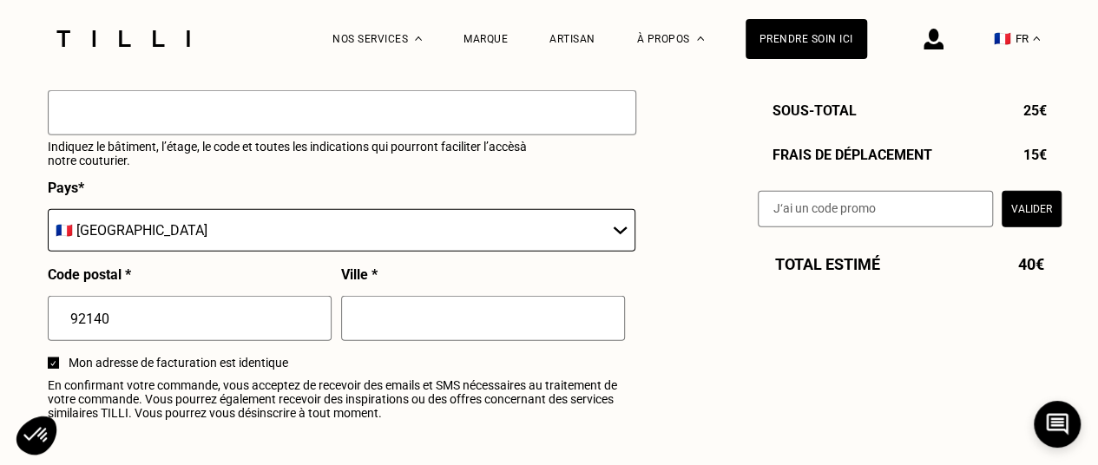
scroll to position [2024, 0]
type input "è"
type input "75"
type input "Paris"
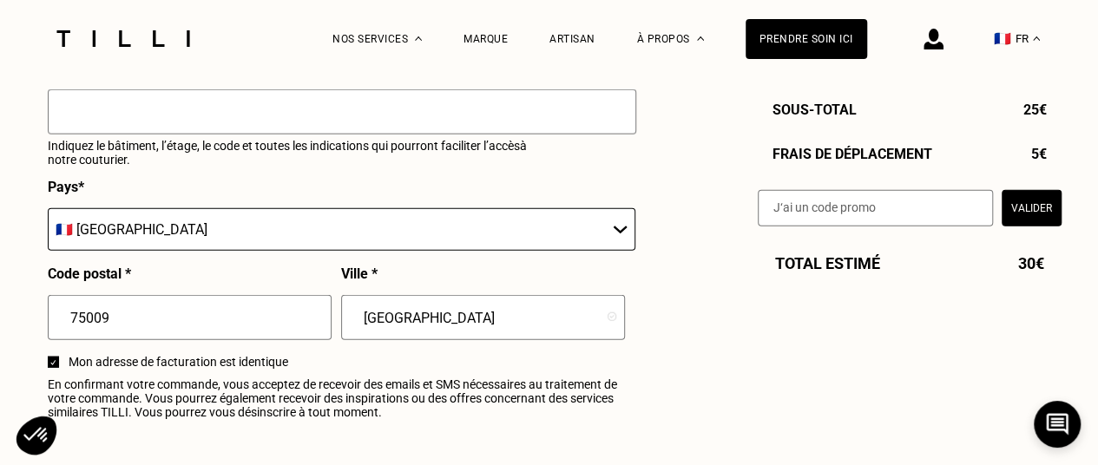
type input "75009"
click at [260, 279] on div "Code postal * 75009" at bounding box center [190, 310] width 284 height 89
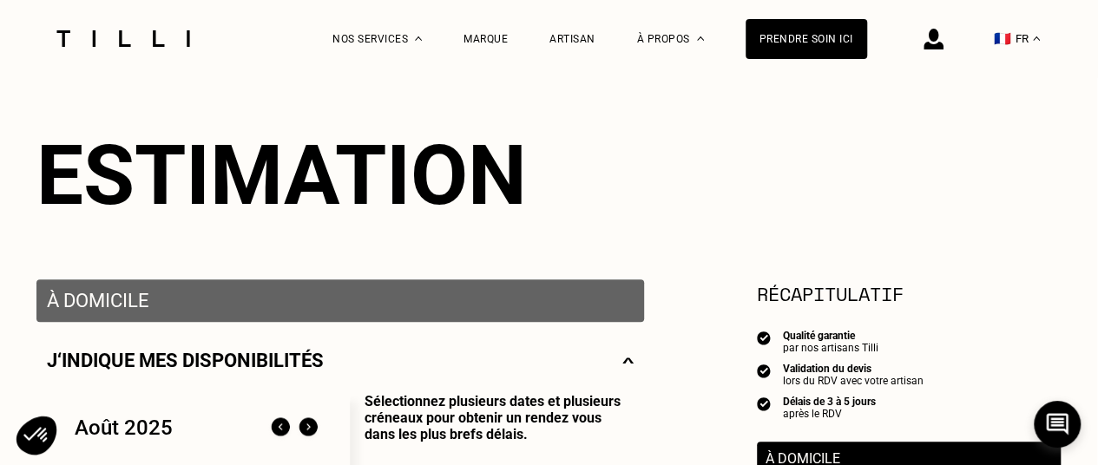
scroll to position [0, 1]
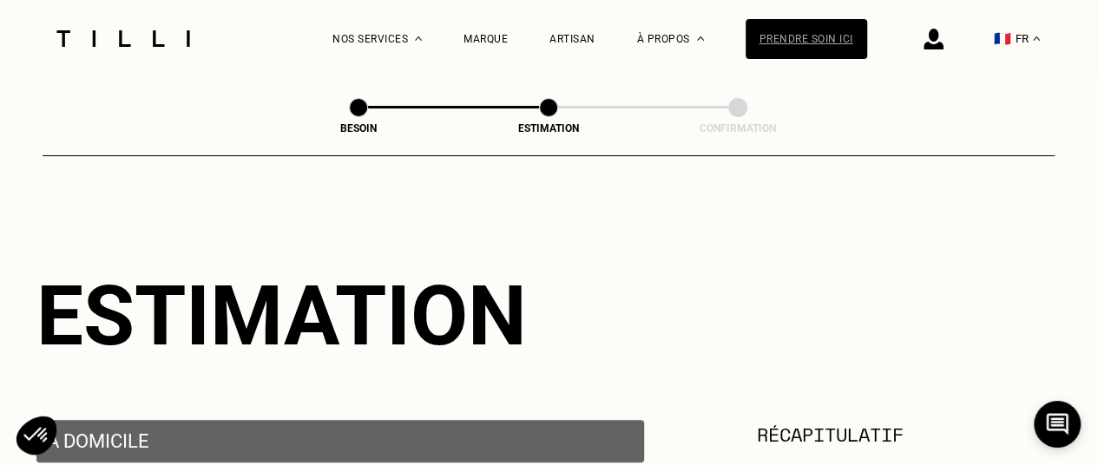
click at [819, 44] on div "Prendre soin ici" at bounding box center [805, 39] width 121 height 40
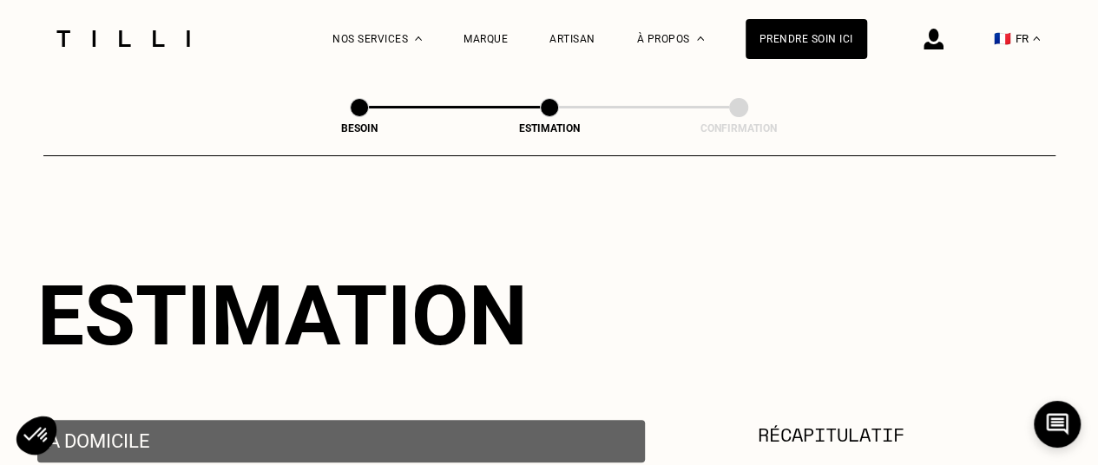
click at [157, 48] on div at bounding box center [123, 38] width 146 height 77
click at [157, 43] on img at bounding box center [123, 38] width 146 height 16
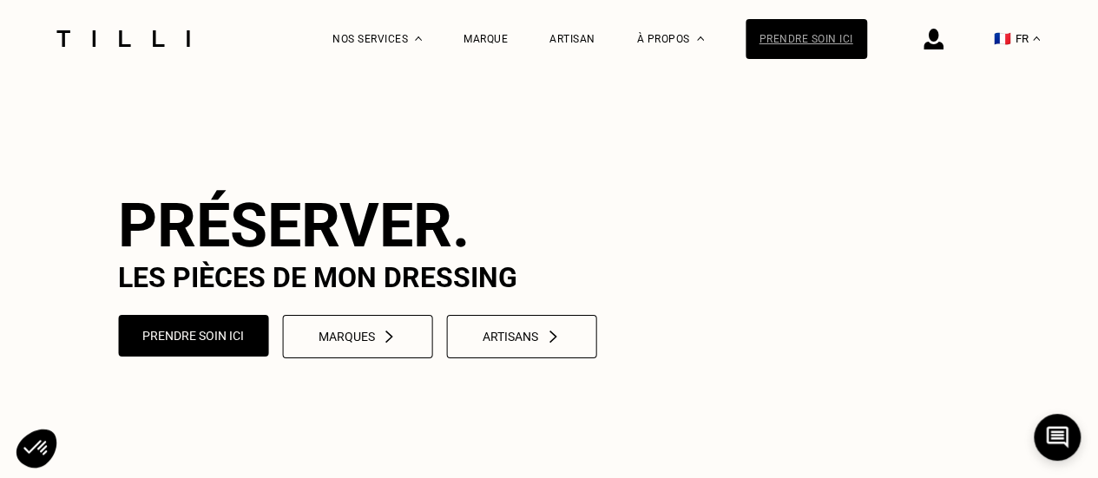
click at [840, 32] on div "Prendre soin ici" at bounding box center [805, 39] width 121 height 40
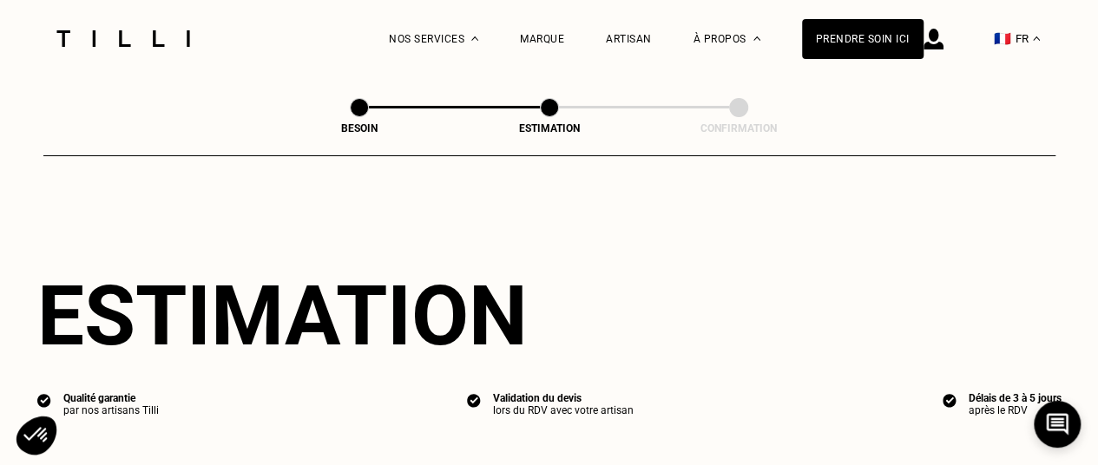
select select "FR"
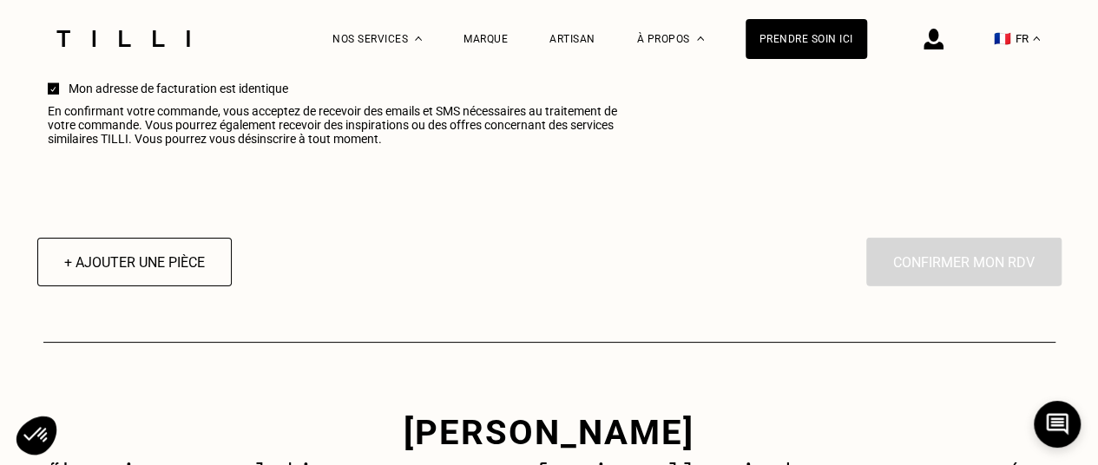
scroll to position [2299, 0]
click at [162, 285] on button "+ Ajouter une pièce" at bounding box center [133, 261] width 213 height 54
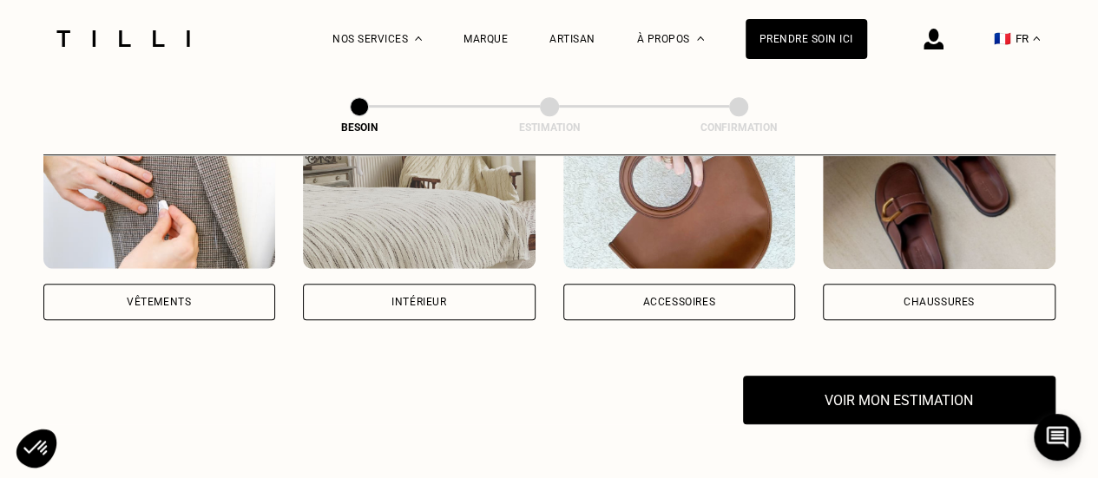
scroll to position [402, 0]
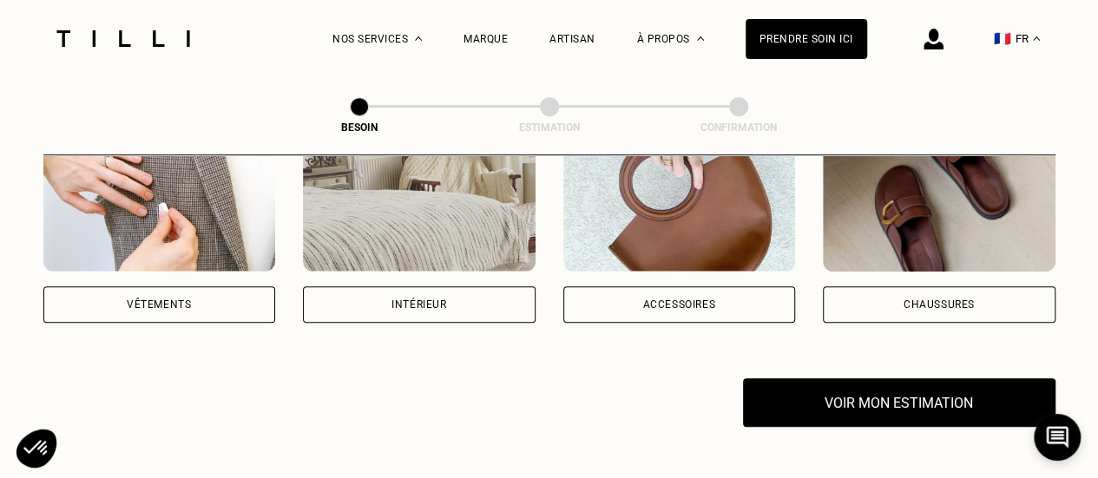
click at [164, 299] on div "Vêtements" at bounding box center [159, 304] width 64 height 10
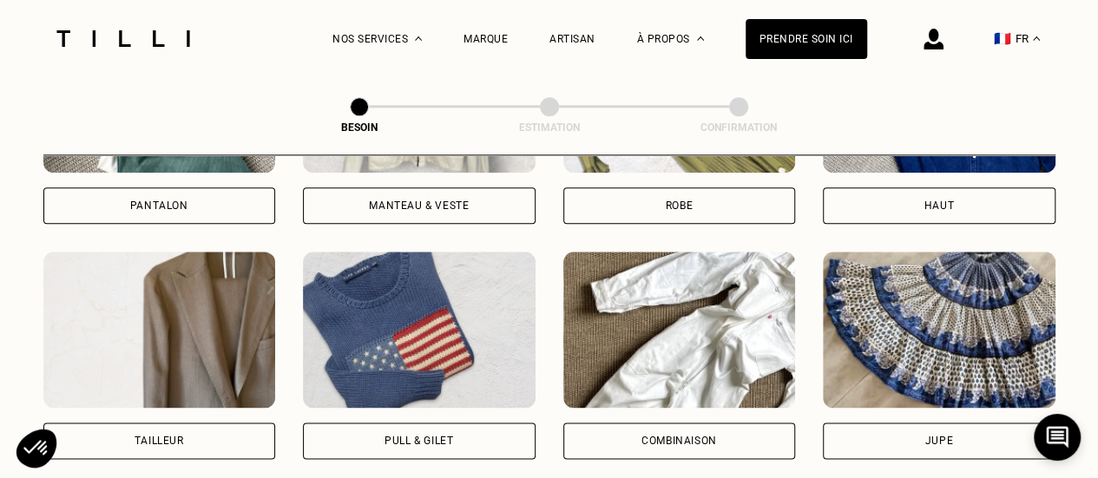
scroll to position [974, 0]
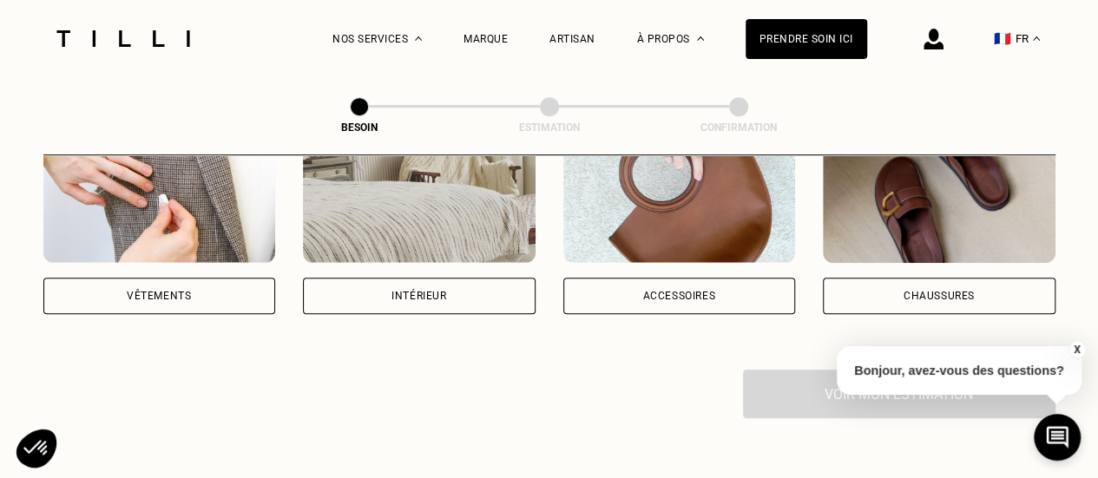
scroll to position [410, 0]
click at [195, 255] on div "Vêtements" at bounding box center [159, 211] width 233 height 207
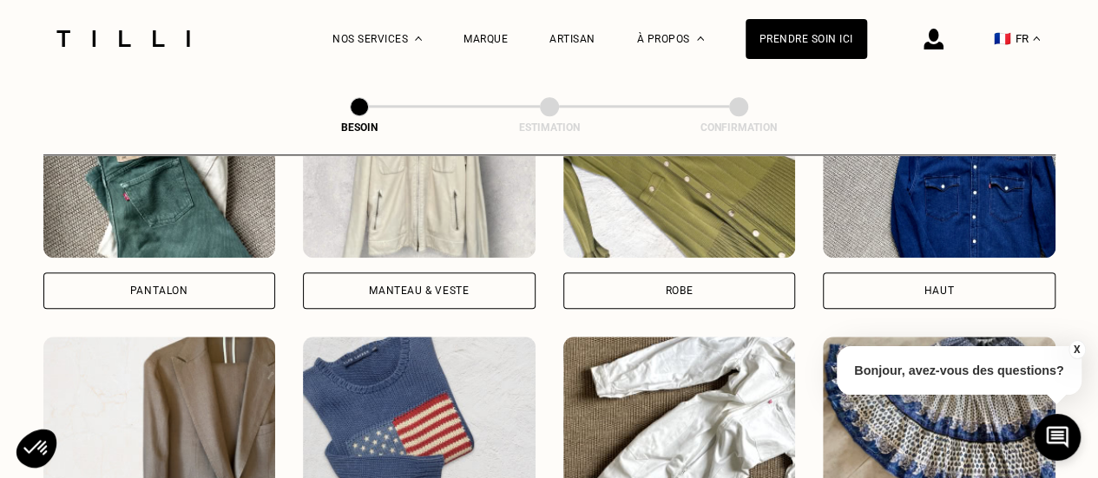
click at [153, 272] on div "Pantalon" at bounding box center [159, 290] width 233 height 36
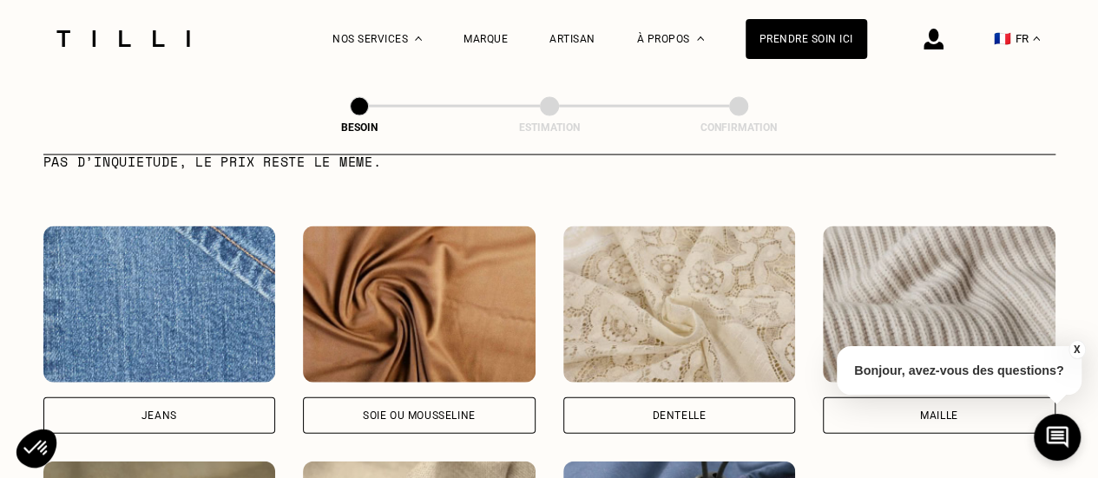
scroll to position [1817, 0]
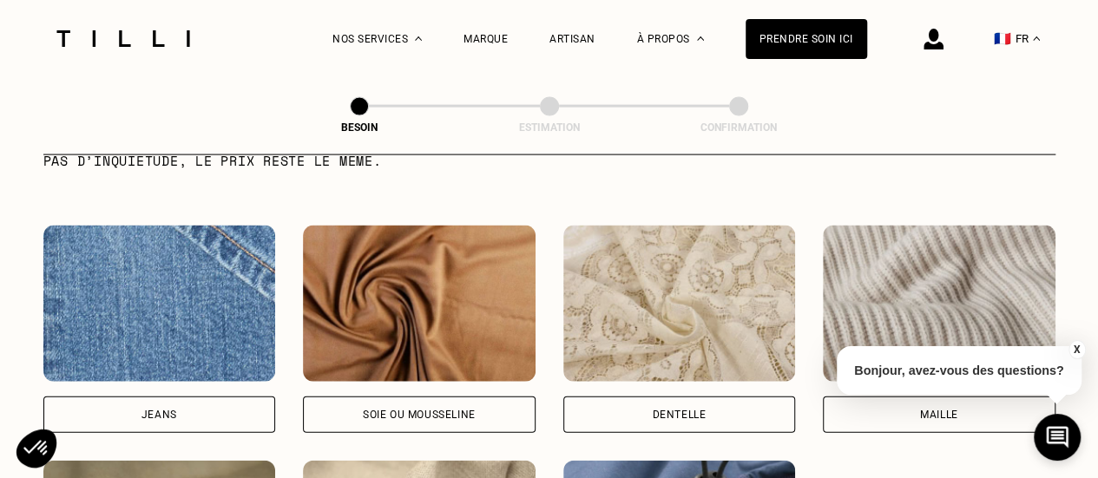
click at [169, 410] on div "Jeans" at bounding box center [159, 415] width 36 height 10
select select "FR"
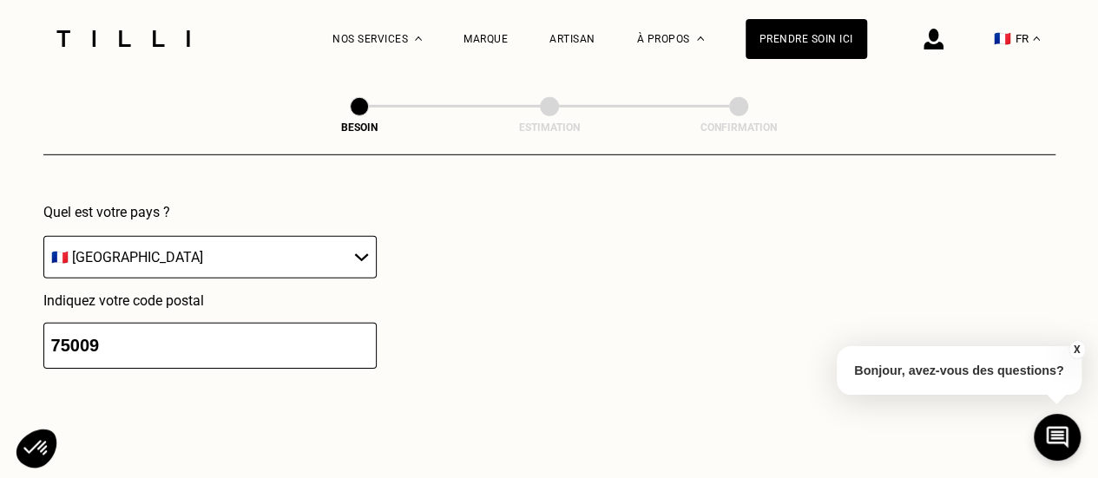
scroll to position [2546, 0]
click at [302, 331] on input "75009" at bounding box center [209, 345] width 333 height 46
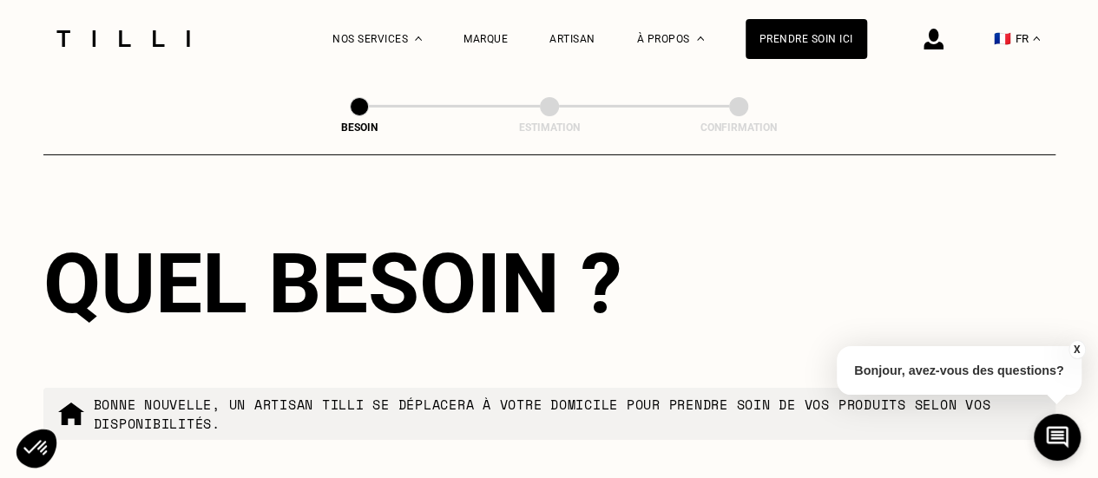
scroll to position [3057, 0]
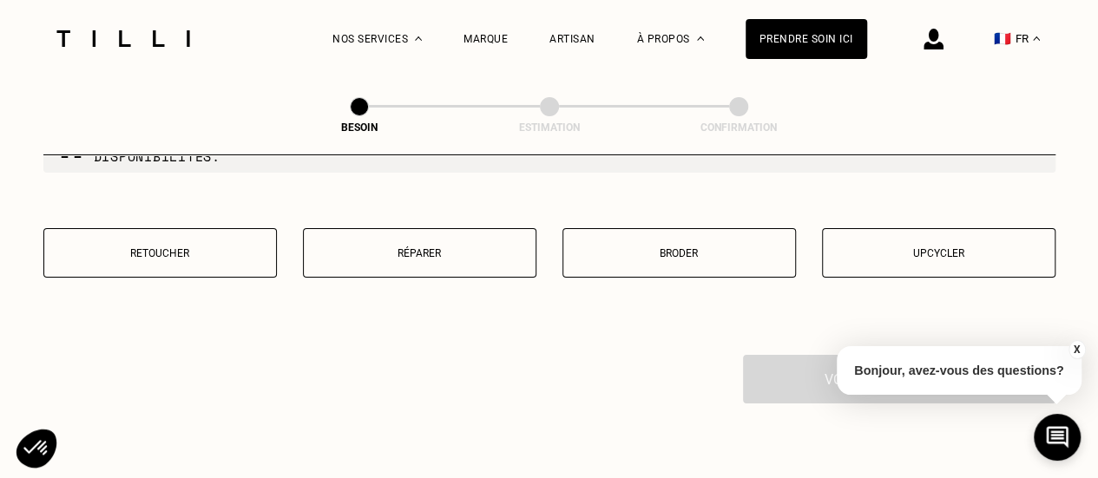
click at [450, 247] on p "Réparer" at bounding box center [419, 253] width 214 height 12
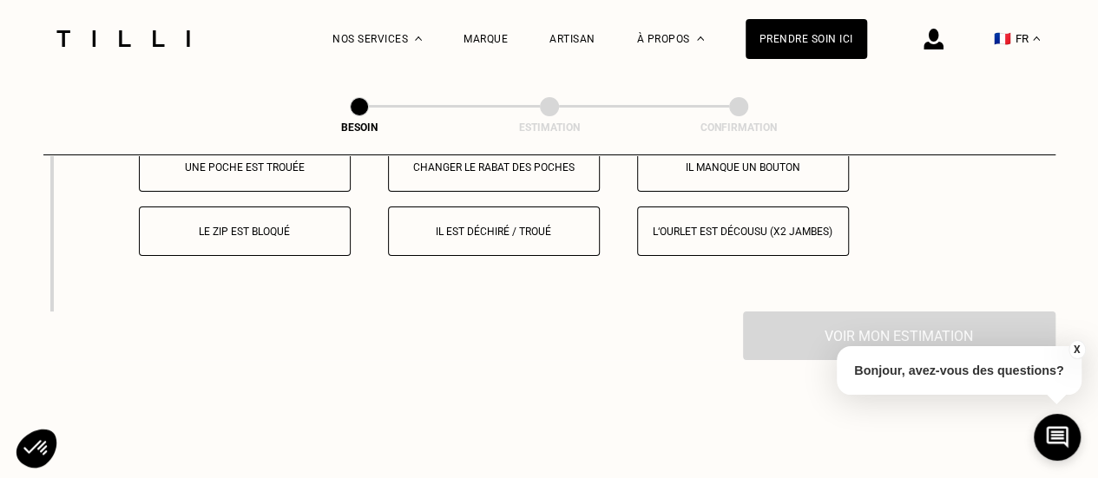
scroll to position [3309, 0]
click at [498, 225] on p "Il est déchiré / troué" at bounding box center [493, 231] width 193 height 12
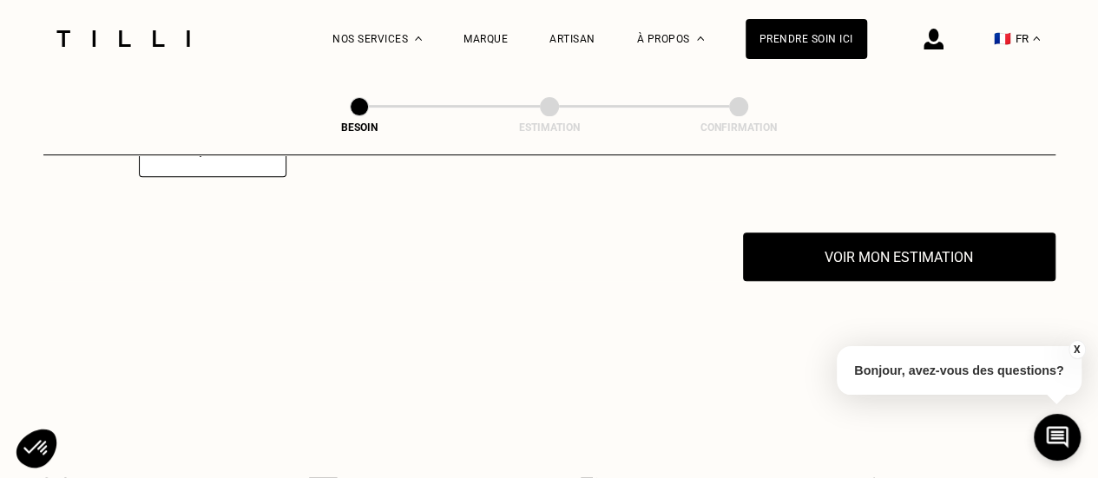
scroll to position [3465, 0]
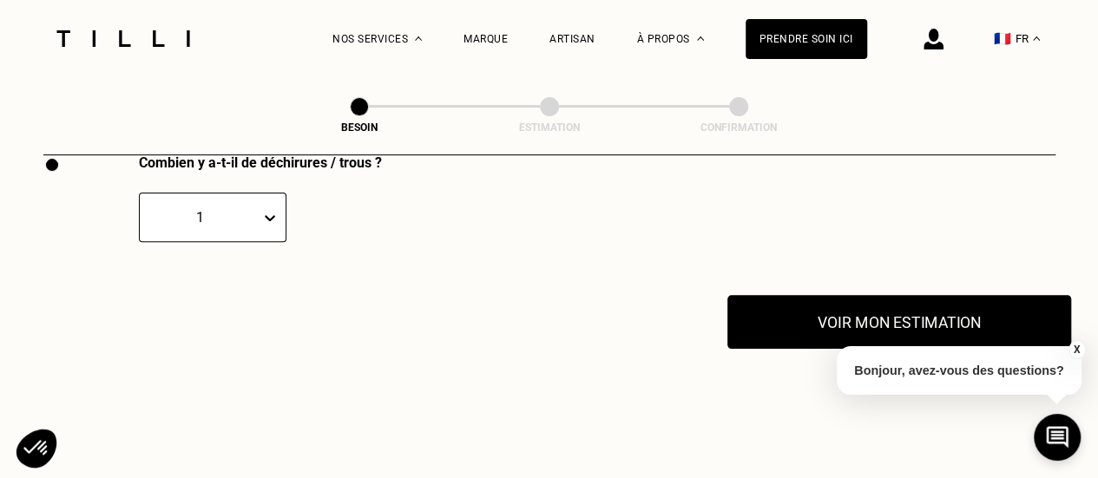
click at [871, 299] on button "Voir mon estimation" at bounding box center [899, 322] width 344 height 54
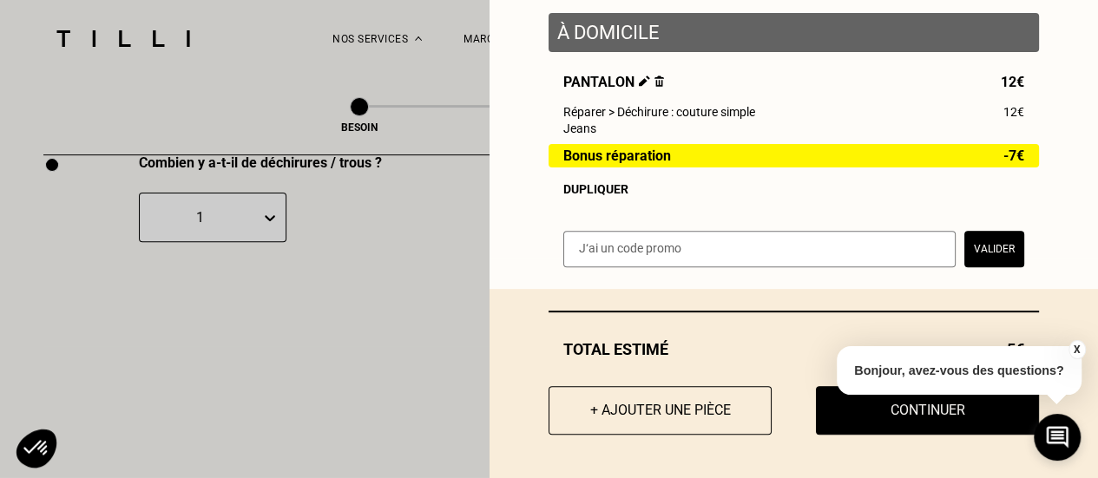
scroll to position [225, 0]
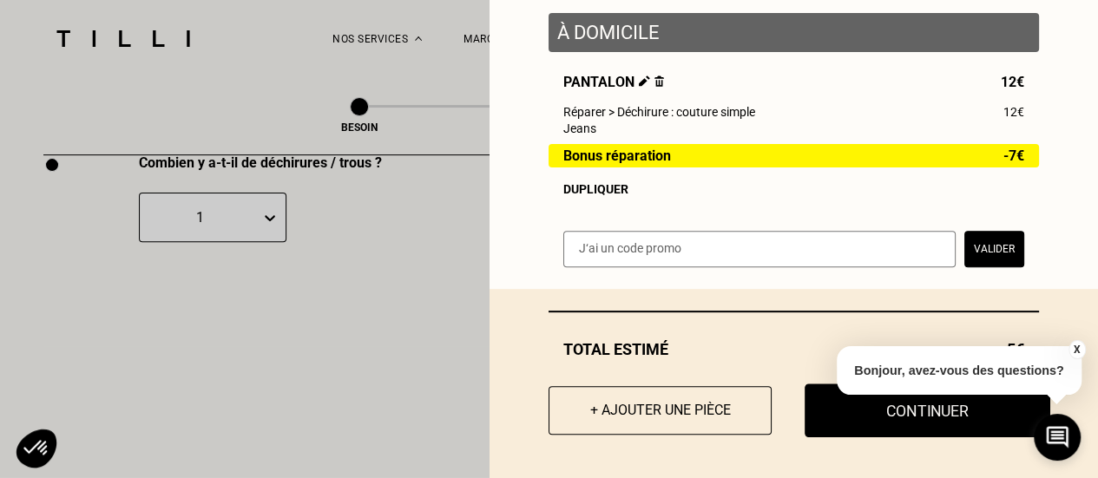
click at [897, 420] on button "Continuer" at bounding box center [927, 411] width 246 height 54
select select "FR"
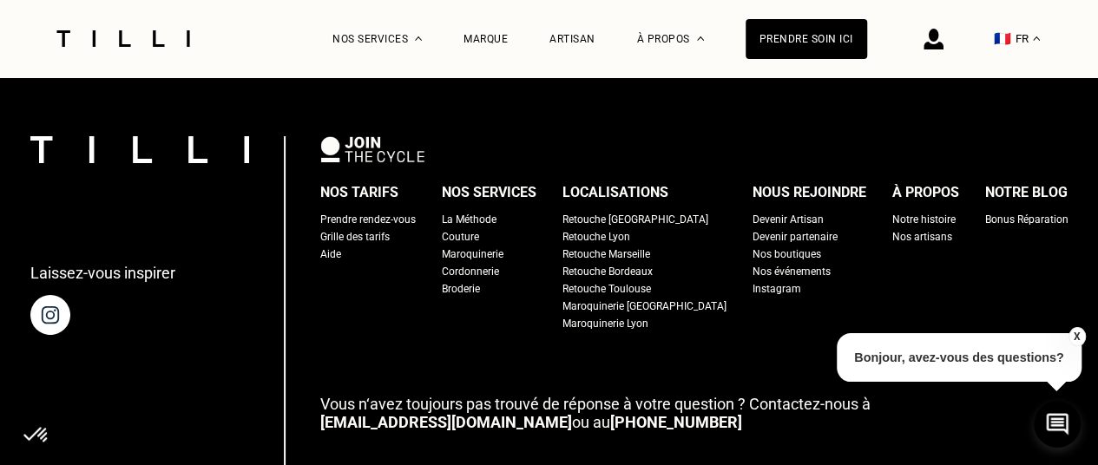
scroll to position [2862, 0]
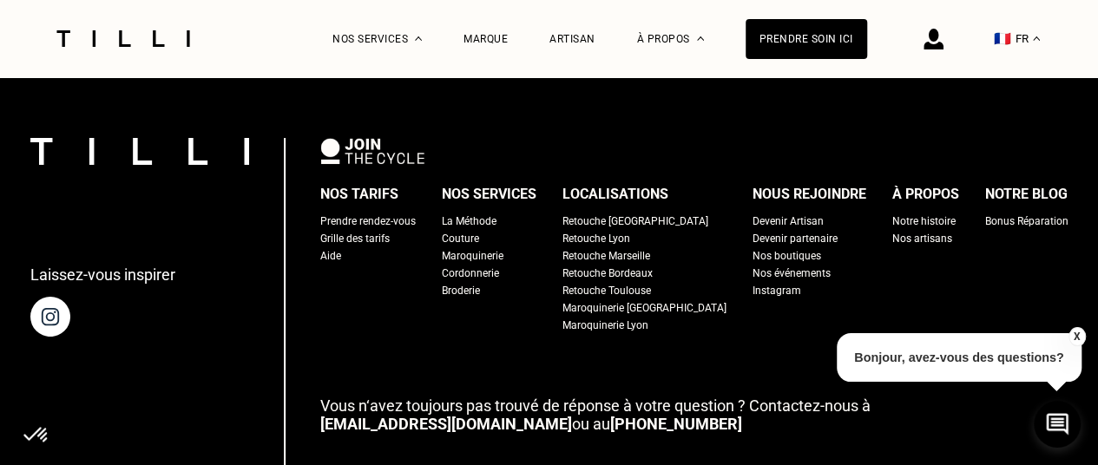
click at [624, 213] on div "Retouche [GEOGRAPHIC_DATA]" at bounding box center [635, 221] width 146 height 17
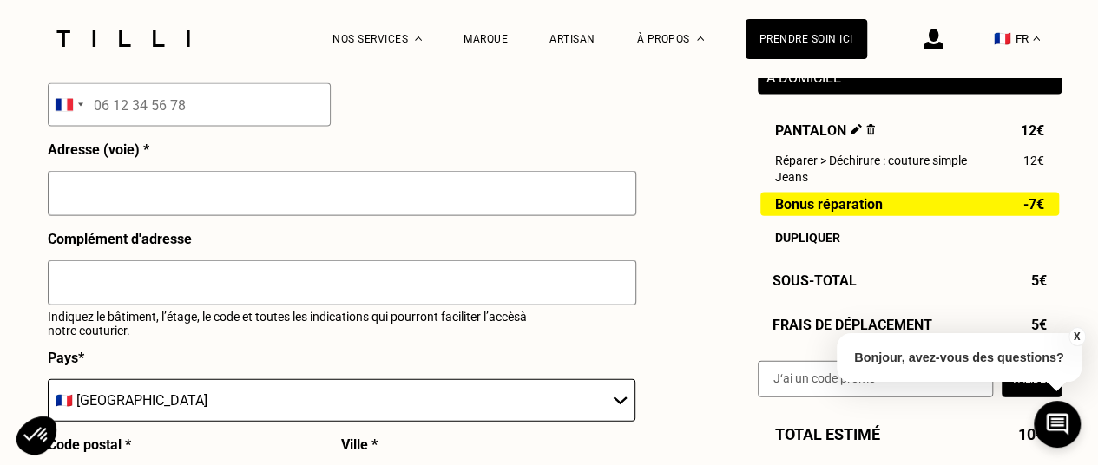
scroll to position [1852, 0]
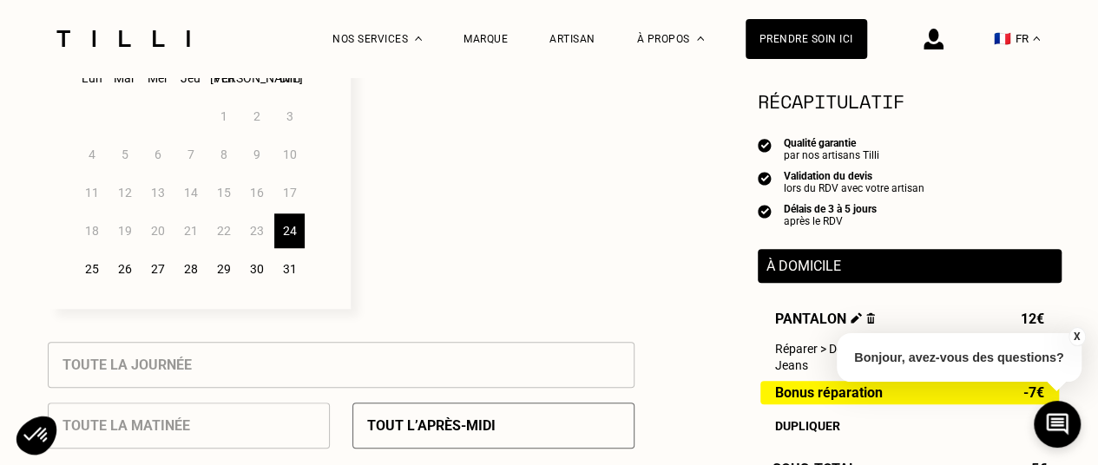
scroll to position [384, 0]
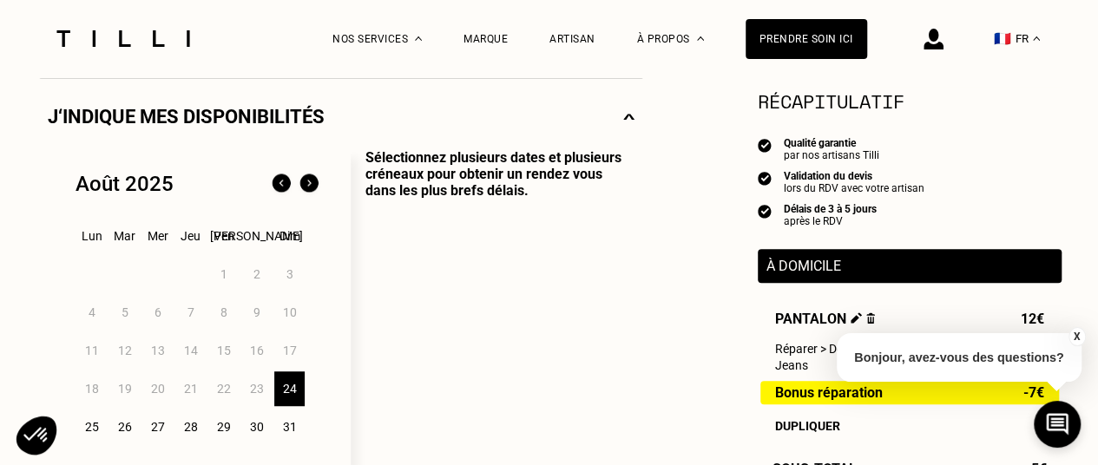
click at [1079, 338] on button "X" at bounding box center [1075, 336] width 17 height 19
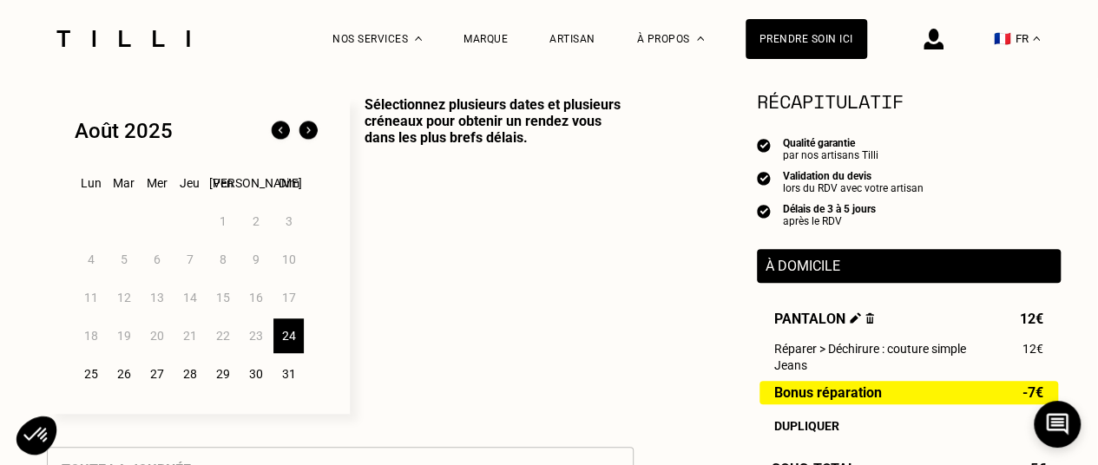
scroll to position [431, 1]
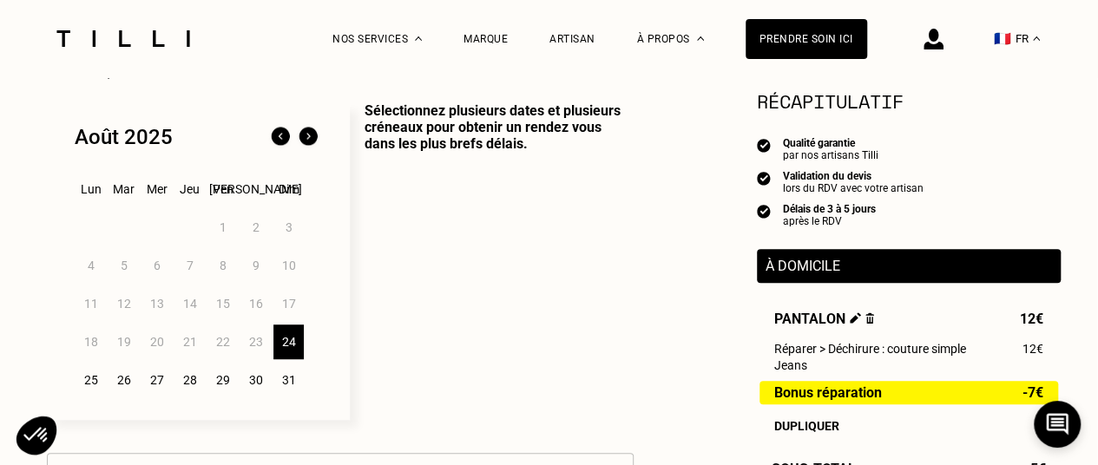
click at [572, 299] on p "Sélectionnez plusieurs dates et plusieurs créneaux pour obtenir un rendez vous …" at bounding box center [492, 261] width 284 height 318
